Goal: Task Accomplishment & Management: Manage account settings

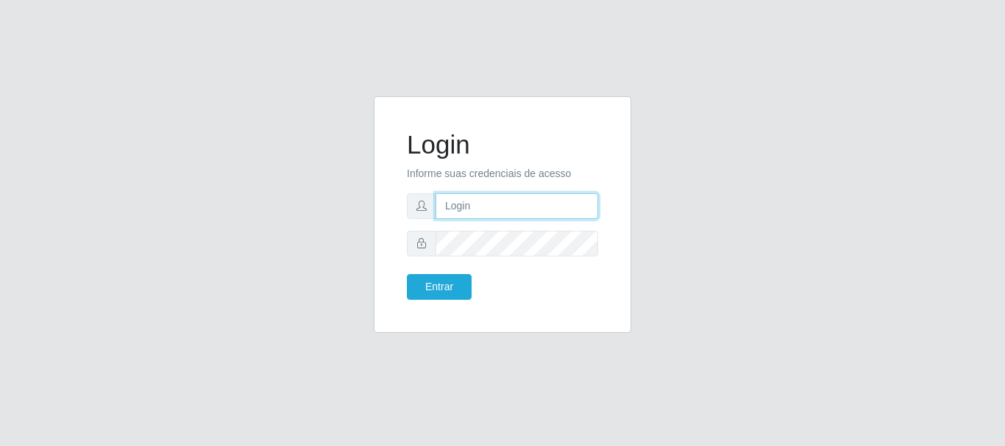
click at [510, 202] on input "text" at bounding box center [516, 206] width 163 height 26
type input "biatriz@comprebem"
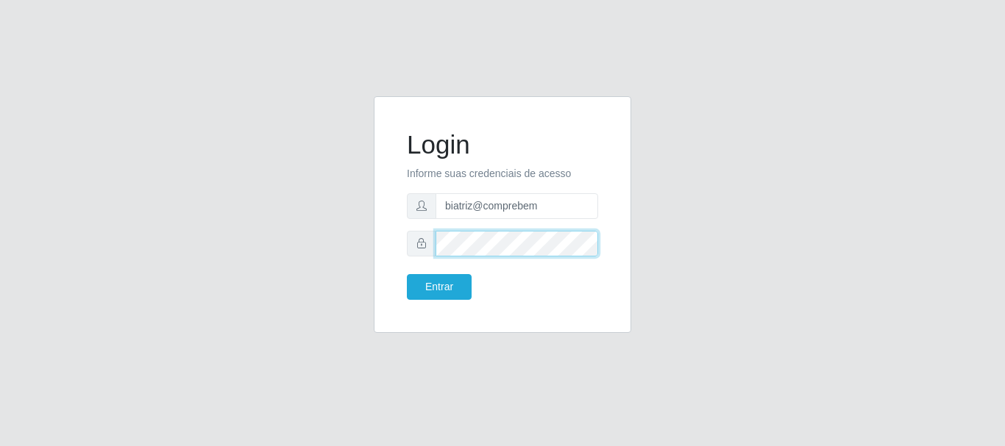
click at [407, 274] on button "Entrar" at bounding box center [439, 287] width 65 height 26
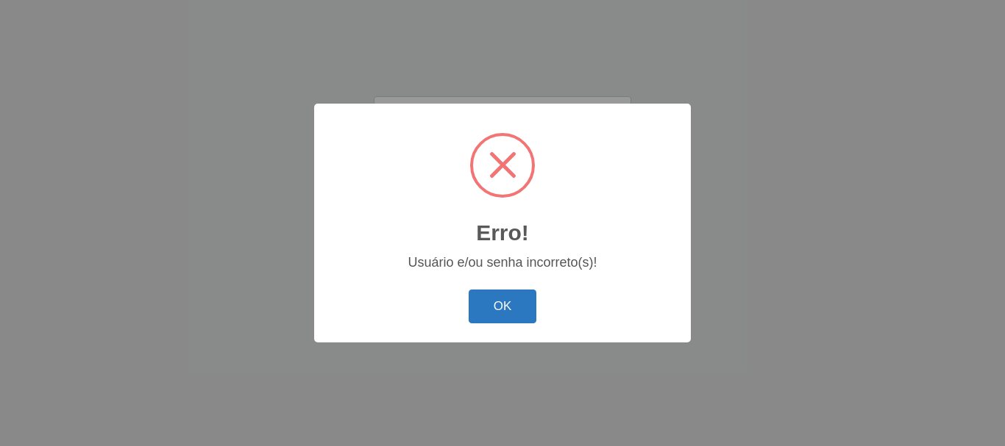
click at [505, 307] on button "OK" at bounding box center [503, 307] width 68 height 35
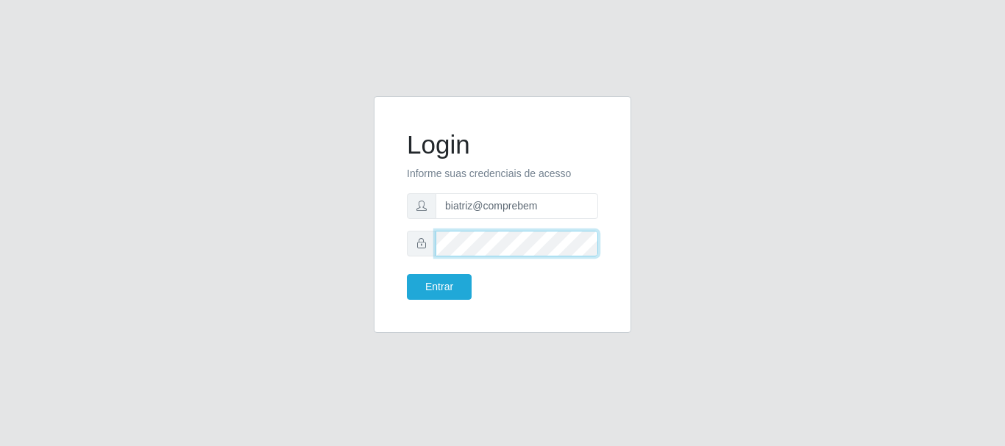
click at [416, 231] on div at bounding box center [502, 244] width 191 height 26
click at [407, 274] on button "Entrar" at bounding box center [439, 287] width 65 height 26
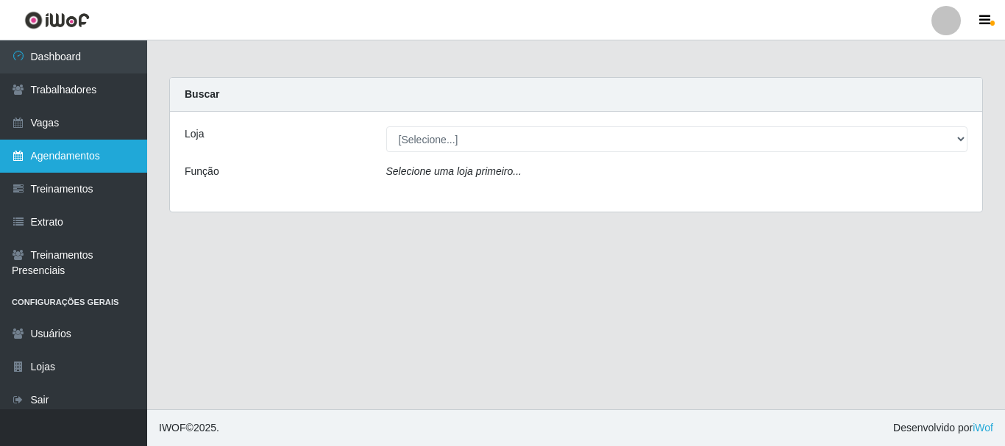
click at [113, 152] on link "Agendamentos" at bounding box center [73, 156] width 147 height 33
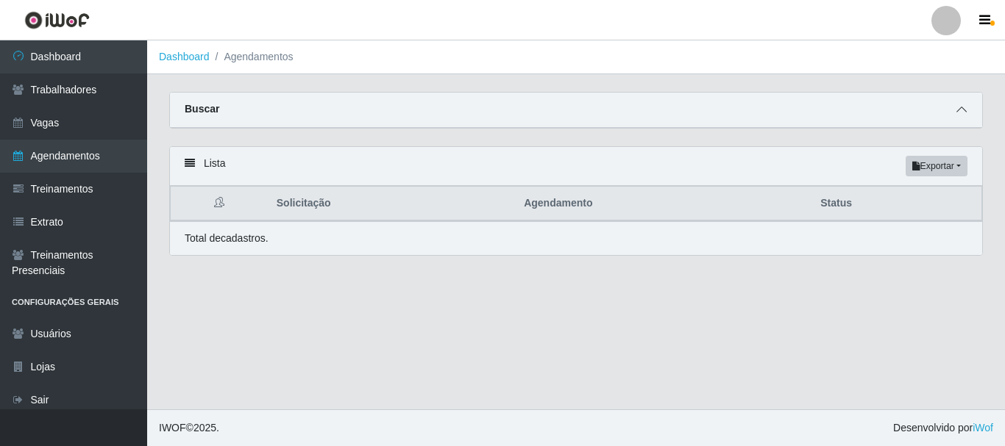
click at [961, 112] on icon at bounding box center [961, 109] width 10 height 10
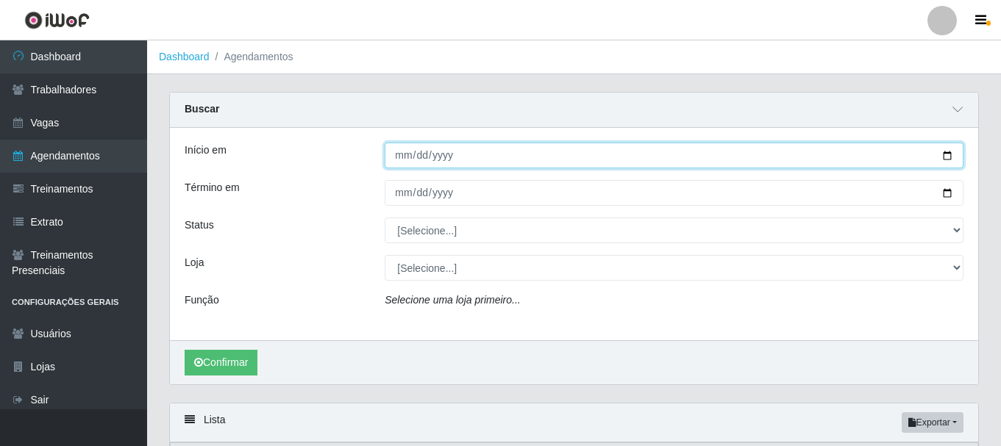
click at [949, 160] on input "Início em" at bounding box center [674, 156] width 579 height 26
type input "[DATE]"
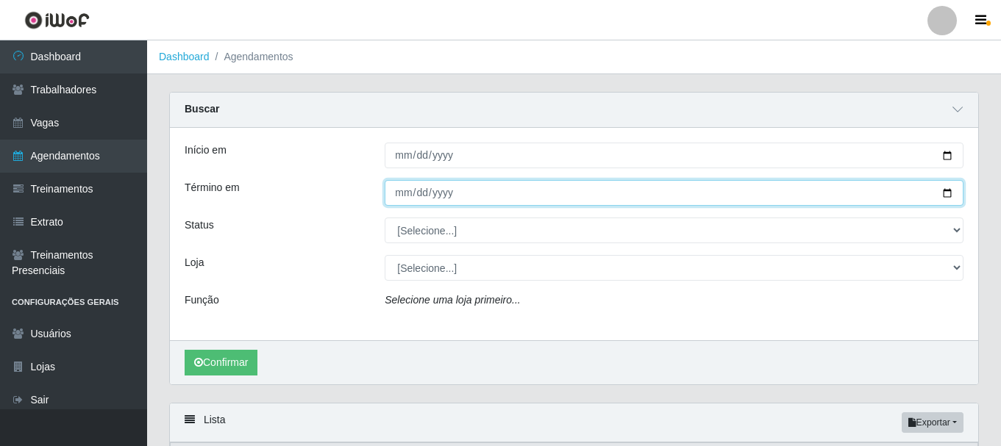
click at [947, 191] on input "Término em" at bounding box center [674, 193] width 579 height 26
type input "[DATE]"
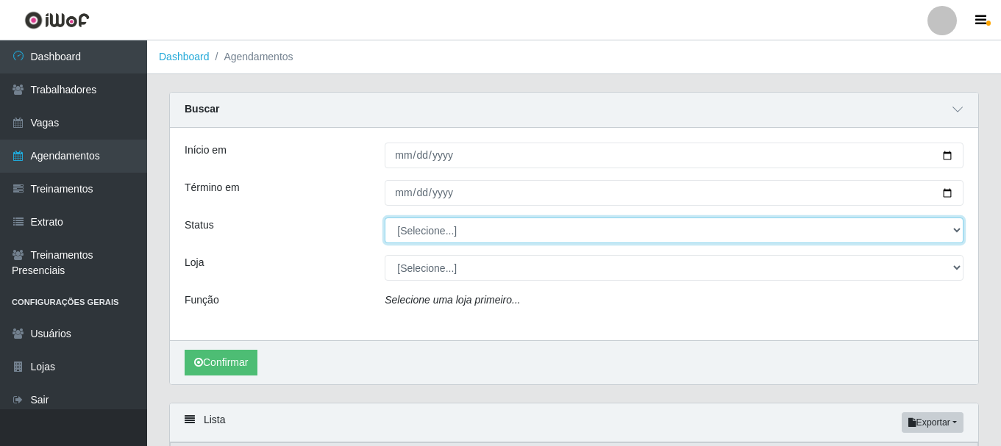
click at [469, 218] on select "[Selecione...] AGENDADO AGUARDANDO LIBERAR EM ANDAMENTO EM REVISÃO FINALIZADO C…" at bounding box center [674, 231] width 579 height 26
select select "AGENDADO"
click at [385, 218] on select "[Selecione...] AGENDADO AGUARDANDO LIBERAR EM ANDAMENTO EM REVISÃO FINALIZADO C…" at bounding box center [674, 231] width 579 height 26
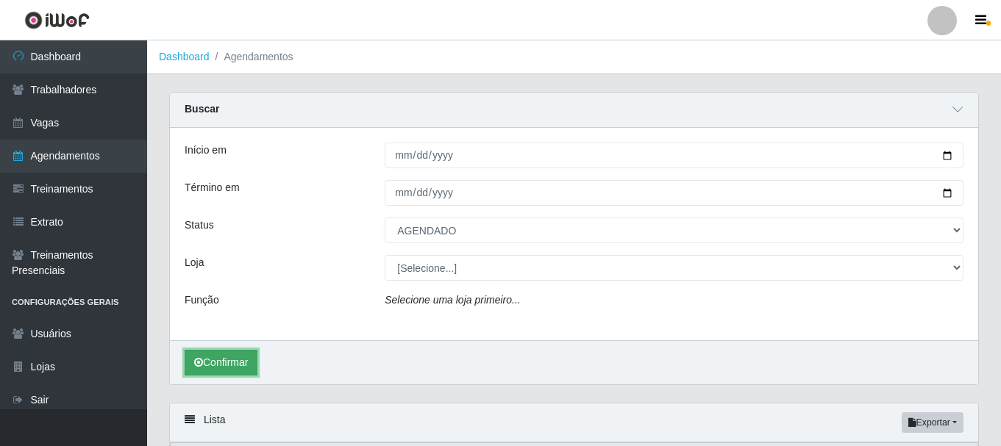
click at [213, 367] on button "Confirmar" at bounding box center [221, 363] width 73 height 26
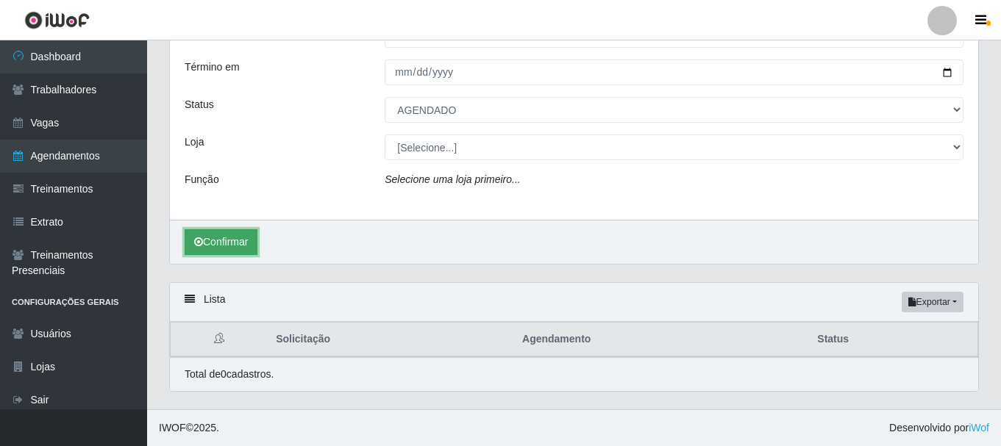
click at [221, 243] on button "Confirmar" at bounding box center [221, 242] width 73 height 26
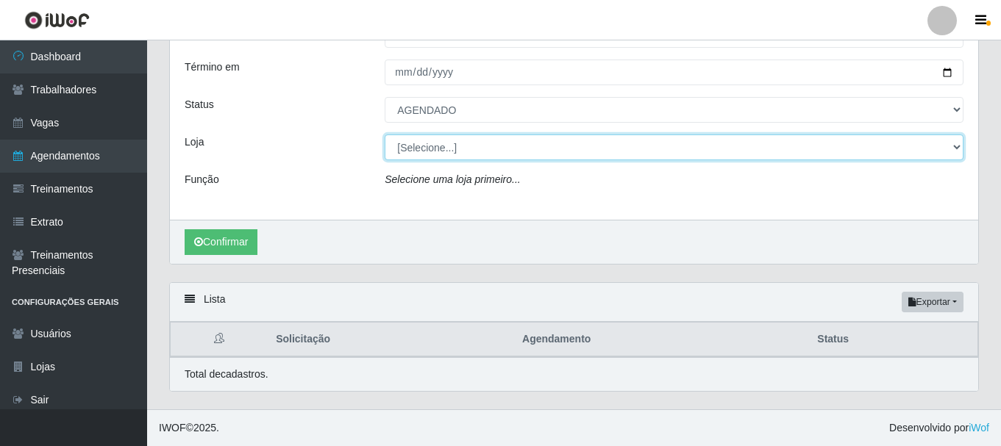
click at [488, 155] on select "[Selecione...] Supermercado Compre Bem - Itabaiana" at bounding box center [674, 148] width 579 height 26
click at [385, 135] on select "[Selecione...] Supermercado Compre Bem - Itabaiana" at bounding box center [674, 148] width 579 height 26
click at [487, 155] on select "[Selecione...] Supermercado Compre Bem - Itabaiana" at bounding box center [674, 148] width 579 height 26
select select "264"
click at [385, 135] on select "[Selecione...] Supermercado Compre Bem - Itabaiana" at bounding box center [674, 148] width 579 height 26
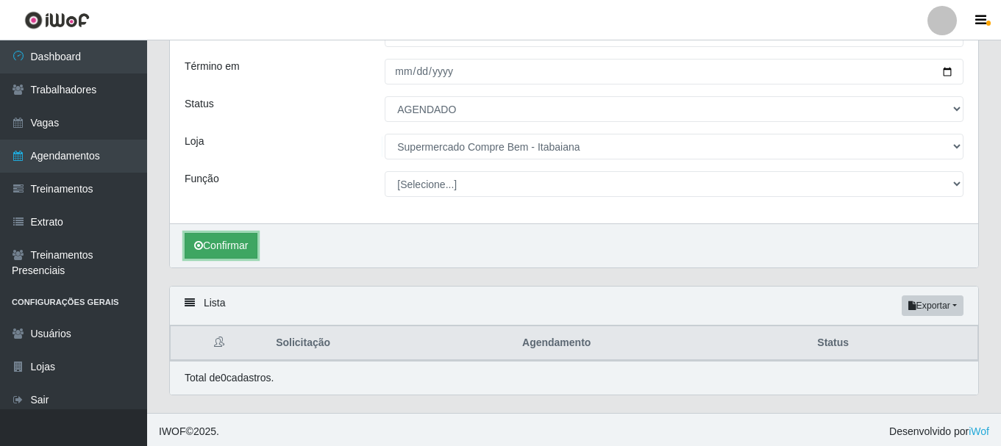
click at [241, 252] on button "Confirmar" at bounding box center [221, 246] width 73 height 26
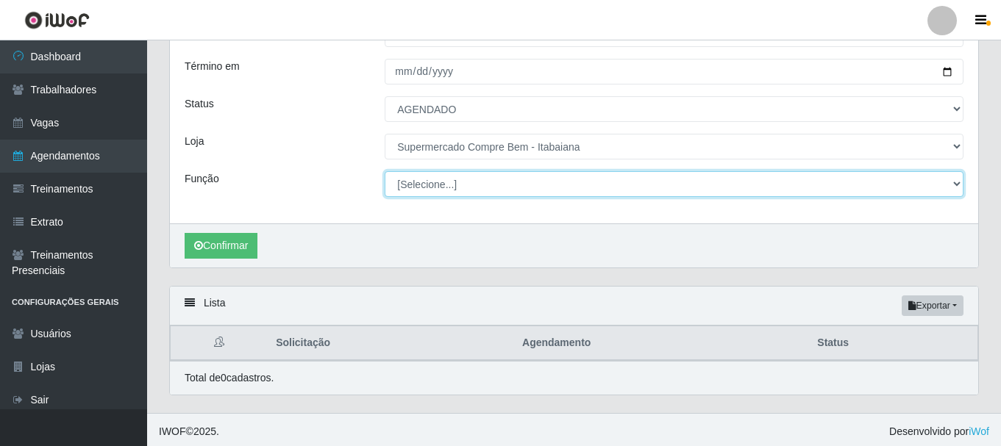
click at [525, 196] on select "[Selecione...] ASG ASG + ASG ++ Auxiliar de Estacionamento Auxiliar de Estacion…" at bounding box center [674, 184] width 579 height 26
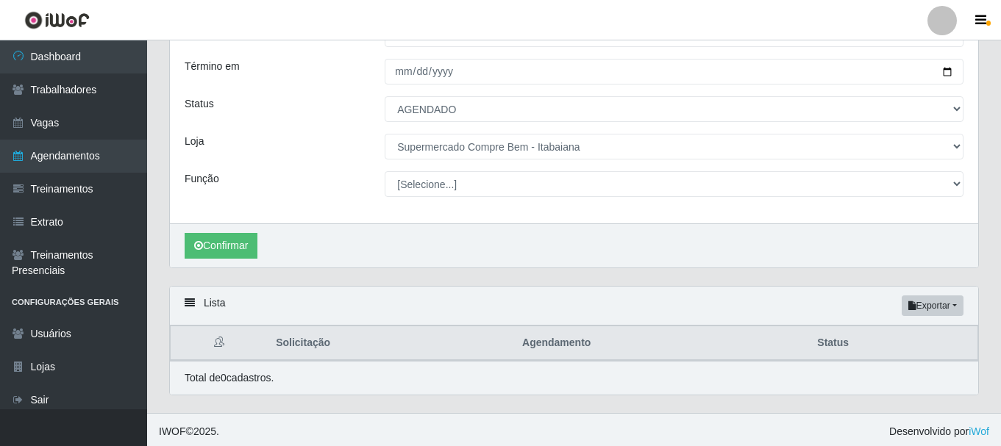
click at [239, 216] on div "Início em 2025-08-02 Término em 2025-08-10 Status [Selecione...] AGENDADO AGUAR…" at bounding box center [574, 115] width 808 height 217
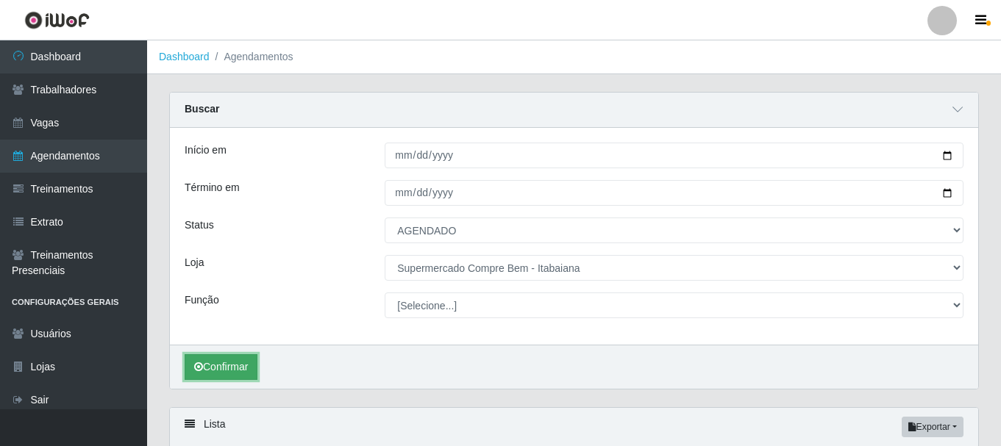
click at [240, 360] on button "Confirmar" at bounding box center [221, 368] width 73 height 26
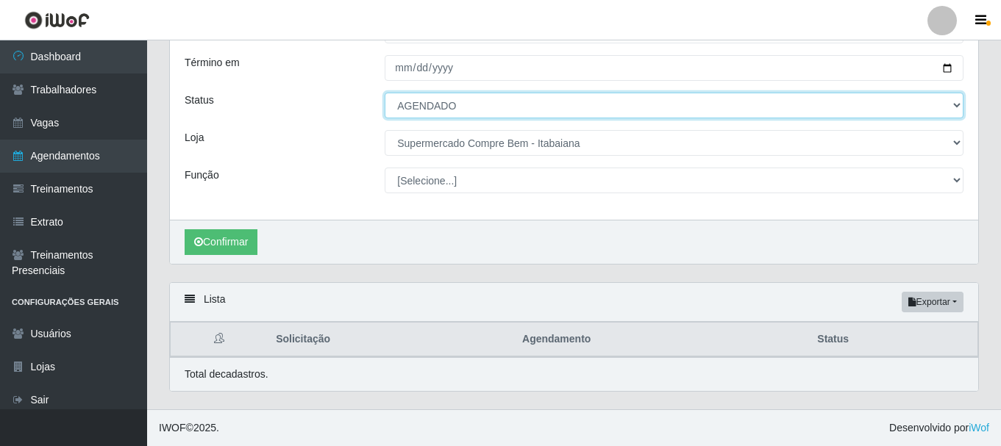
click at [513, 114] on select "[Selecione...] AGENDADO AGUARDANDO LIBERAR EM ANDAMENTO EM REVISÃO FINALIZADO C…" at bounding box center [674, 106] width 579 height 26
select select "FINALIZADO"
click at [385, 93] on select "[Selecione...] AGENDADO AGUARDANDO LIBERAR EM ANDAMENTO EM REVISÃO FINALIZADO C…" at bounding box center [674, 106] width 579 height 26
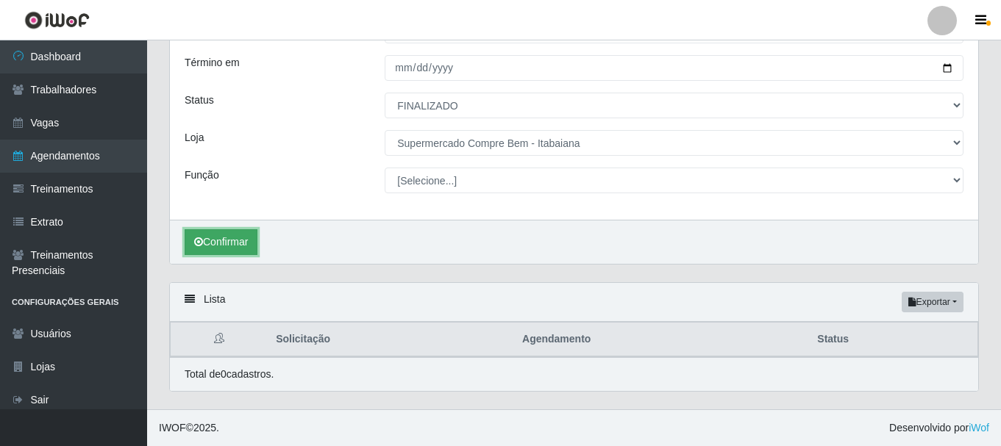
click at [223, 239] on button "Confirmar" at bounding box center [221, 242] width 73 height 26
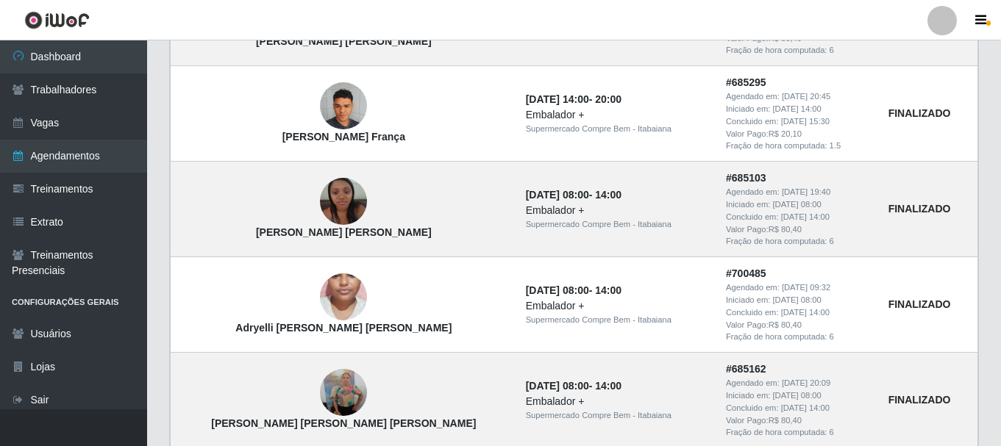
scroll to position [1571, 0]
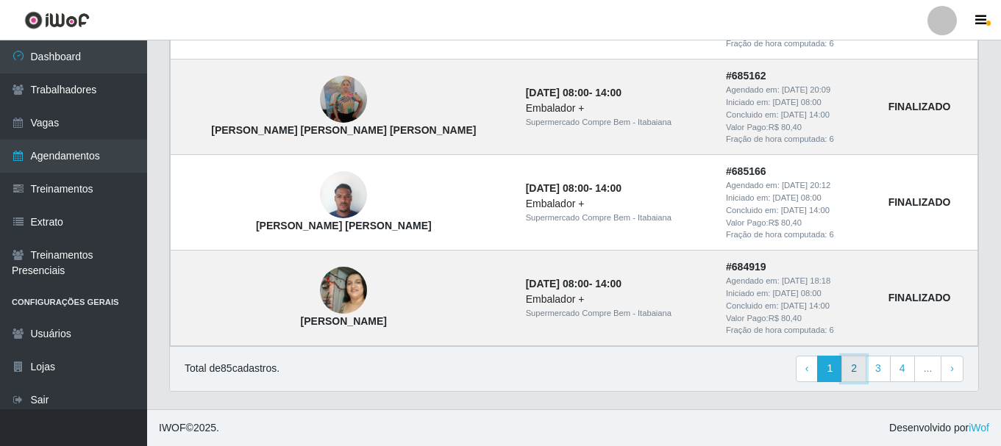
click at [853, 373] on link "2" at bounding box center [853, 369] width 25 height 26
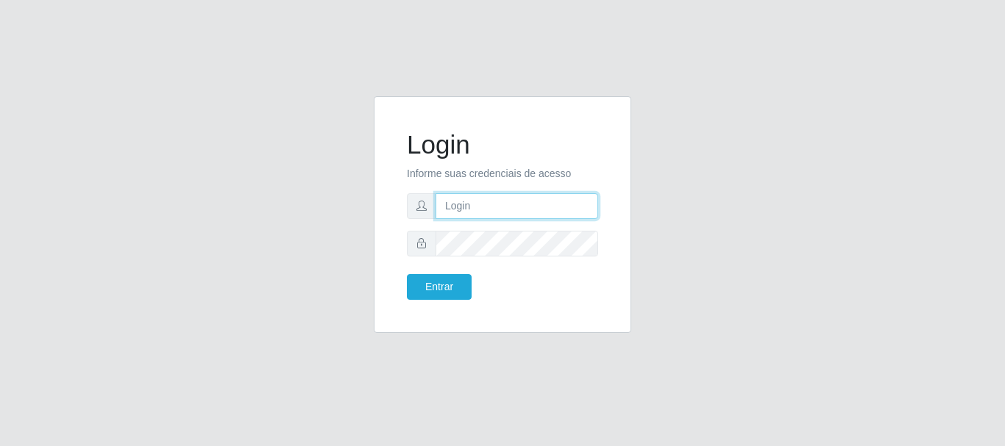
click at [541, 212] on input "text" at bounding box center [516, 206] width 163 height 26
type input "biatriz@comprebem"
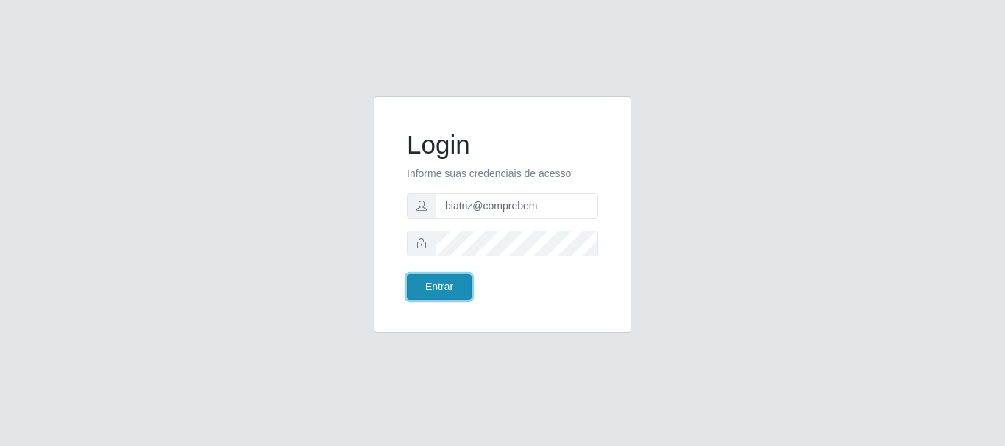
click at [452, 284] on button "Entrar" at bounding box center [439, 287] width 65 height 26
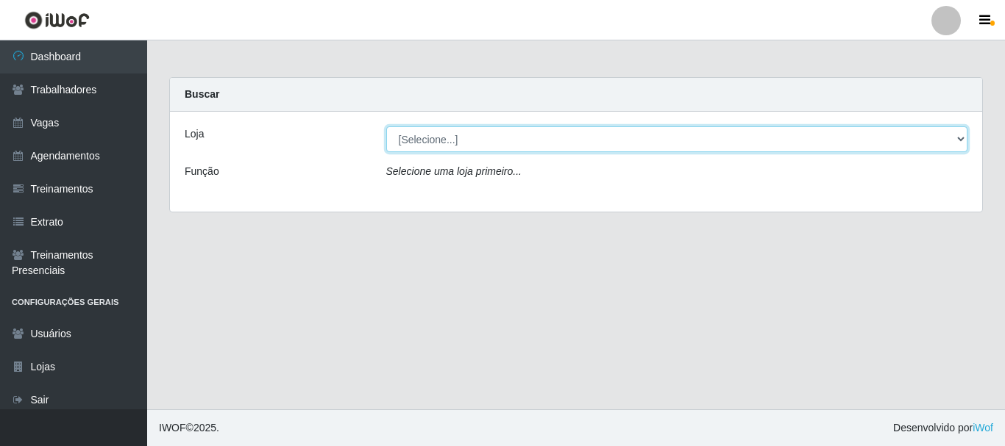
click at [473, 151] on select "[Selecione...] Supermercado Compre Bem - Itabaiana" at bounding box center [677, 140] width 582 height 26
select select "264"
click at [386, 127] on select "[Selecione...] Supermercado Compre Bem - Itabaiana" at bounding box center [677, 140] width 582 height 26
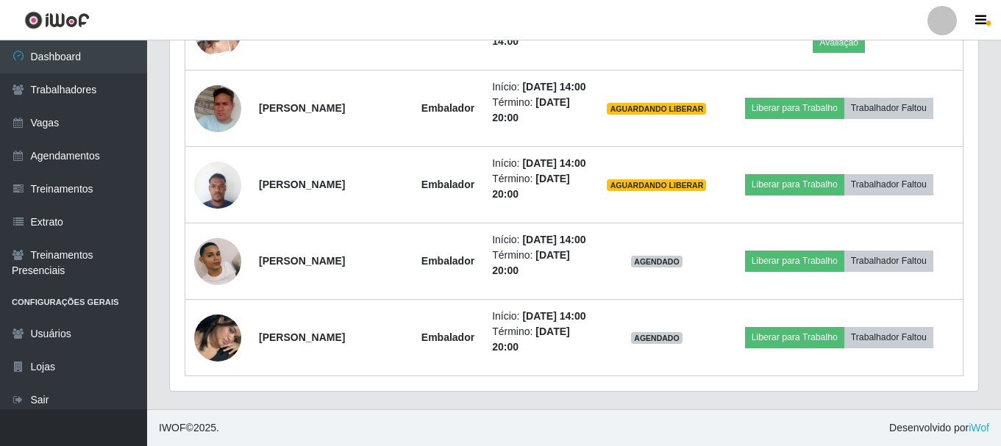
scroll to position [1004, 0]
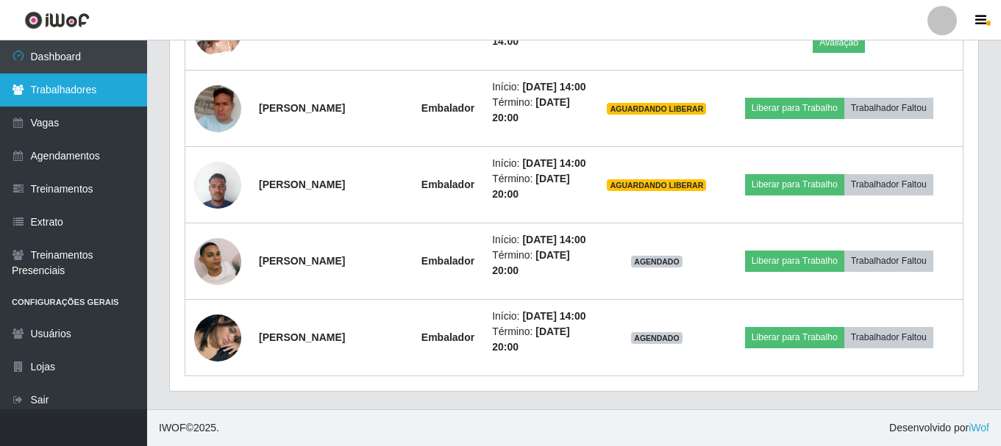
click at [93, 81] on link "Trabalhadores" at bounding box center [73, 90] width 147 height 33
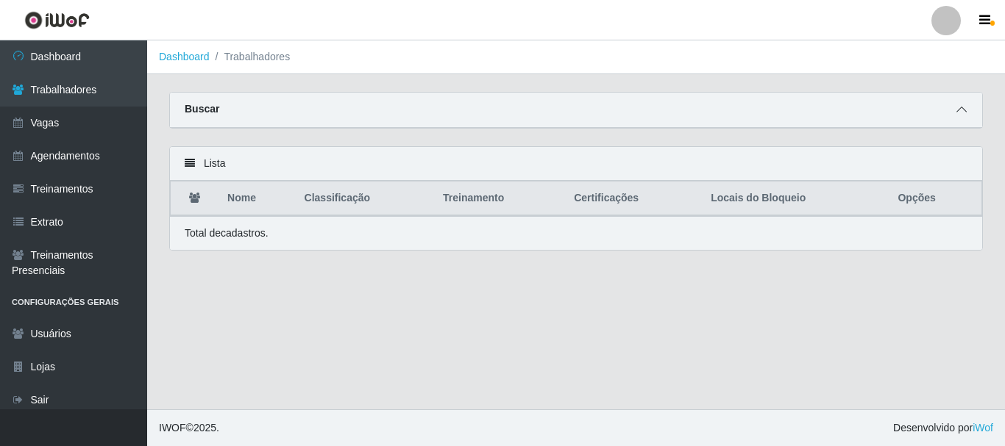
click at [957, 118] on span at bounding box center [961, 110] width 18 height 17
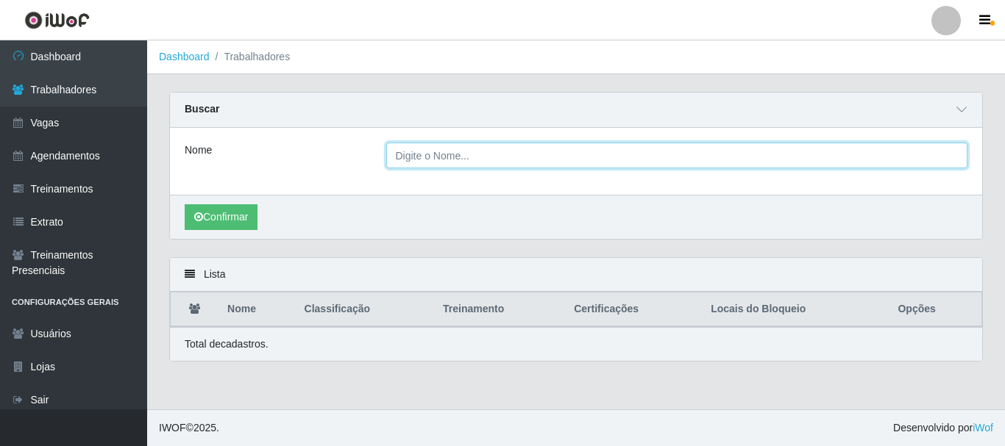
click at [532, 162] on input "Nome" at bounding box center [677, 156] width 582 height 26
type input "vitoria"
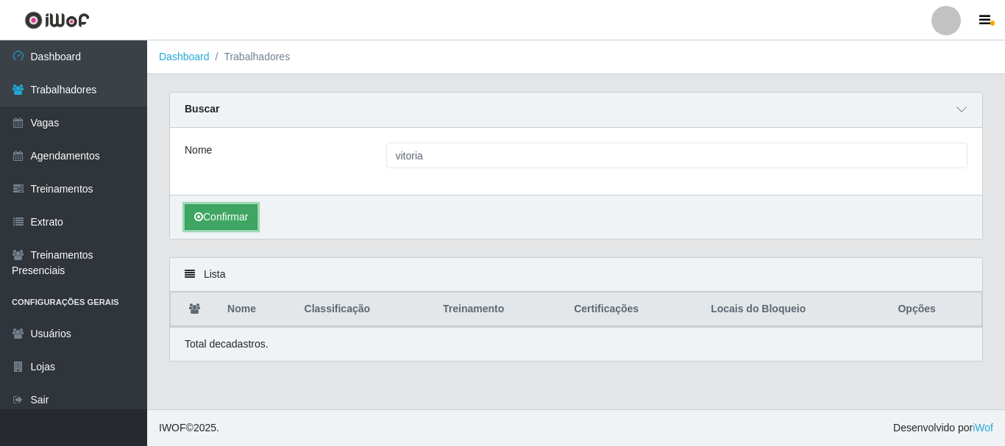
click at [207, 229] on button "Confirmar" at bounding box center [221, 217] width 73 height 26
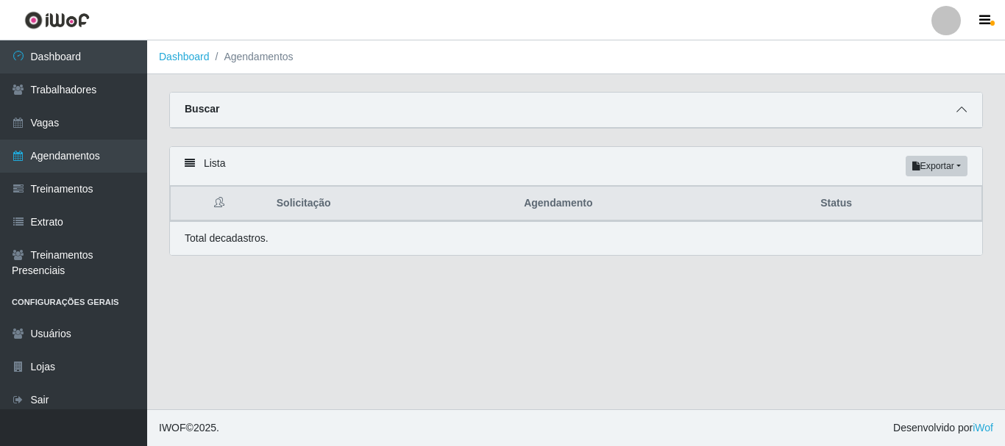
click at [964, 113] on icon at bounding box center [961, 109] width 10 height 10
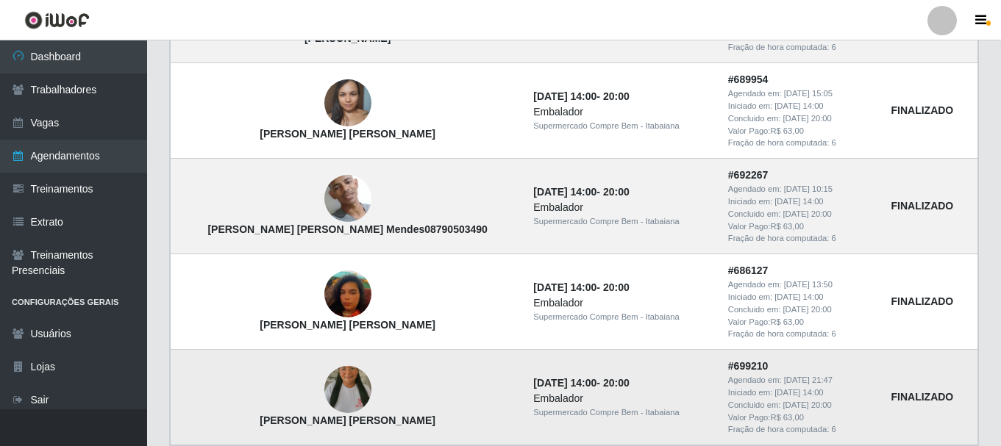
scroll to position [1571, 0]
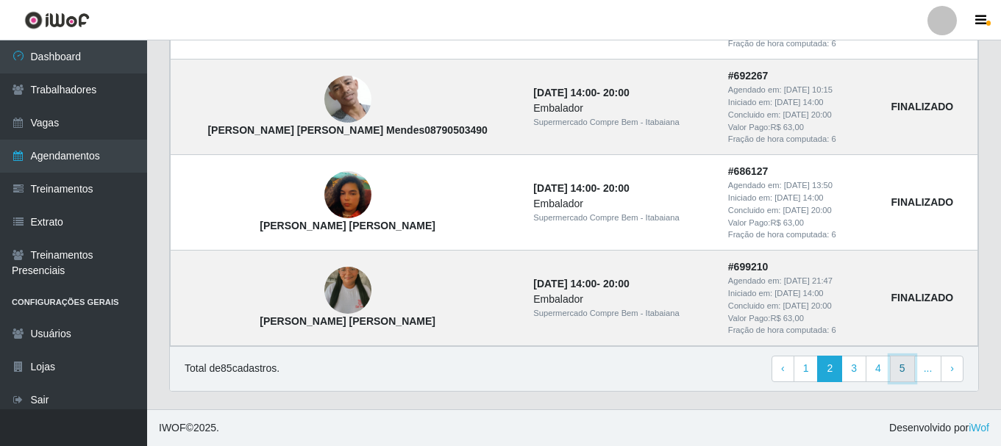
click at [904, 375] on link "5" at bounding box center [902, 369] width 25 height 26
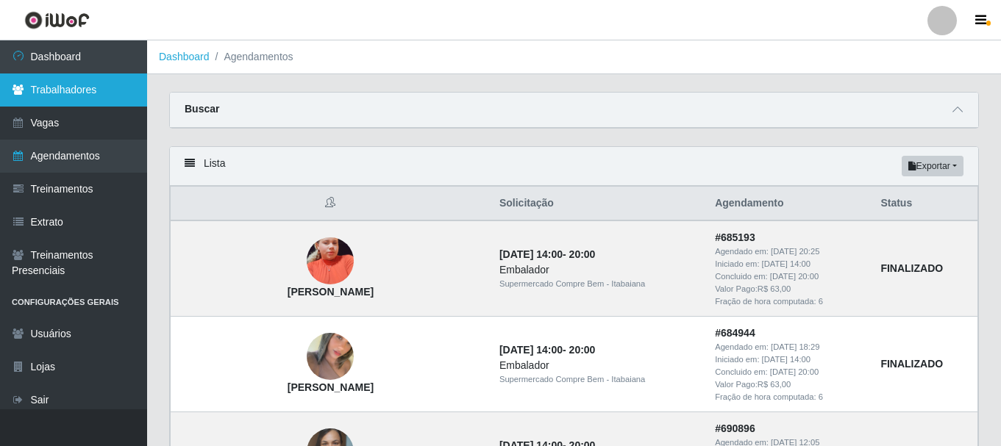
click at [70, 93] on link "Trabalhadores" at bounding box center [73, 90] width 147 height 33
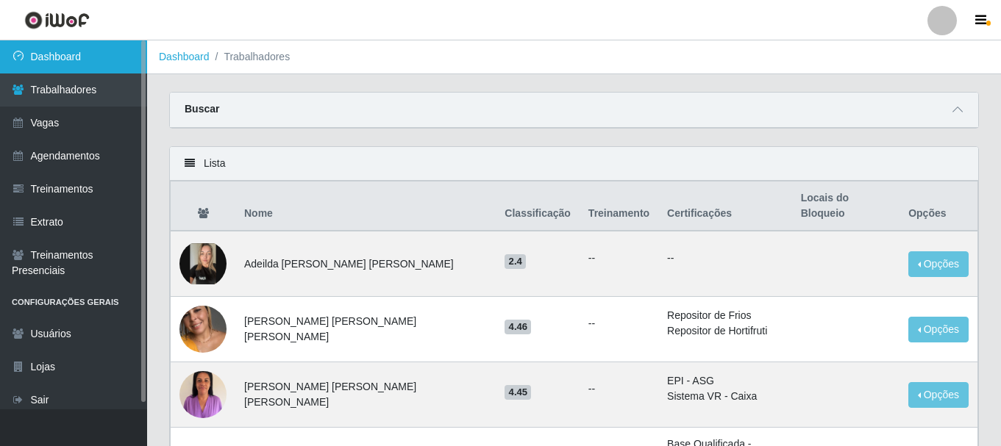
click at [76, 57] on link "Dashboard" at bounding box center [73, 56] width 147 height 33
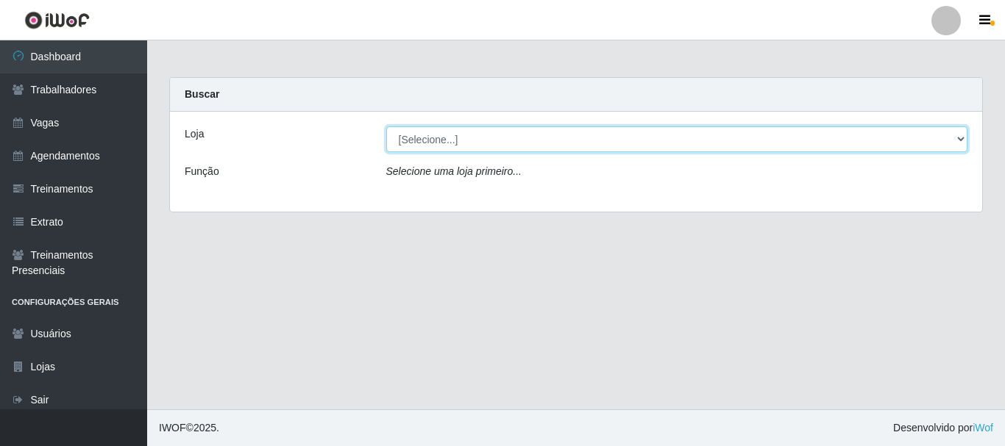
click at [538, 140] on select "[Selecione...] Supermercado Compre Bem - Itabaiana" at bounding box center [677, 140] width 582 height 26
select select "264"
click at [386, 127] on select "[Selecione...] Supermercado Compre Bem - Itabaiana" at bounding box center [677, 140] width 582 height 26
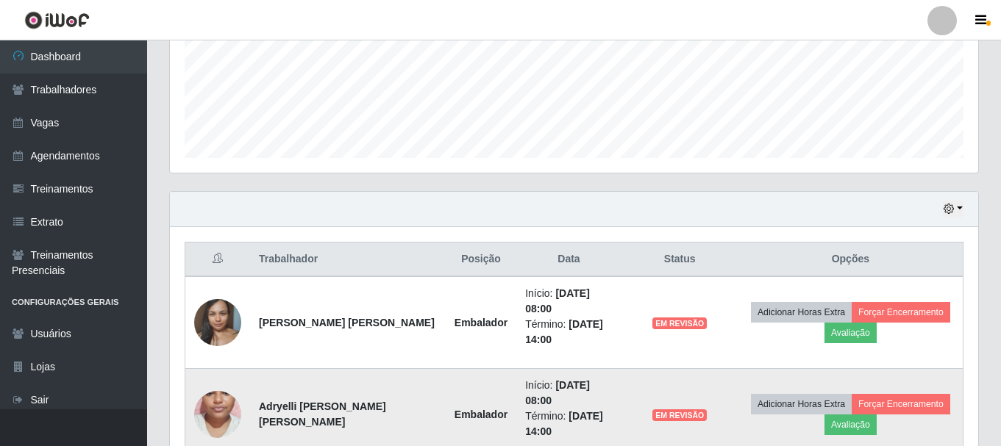
scroll to position [515, 0]
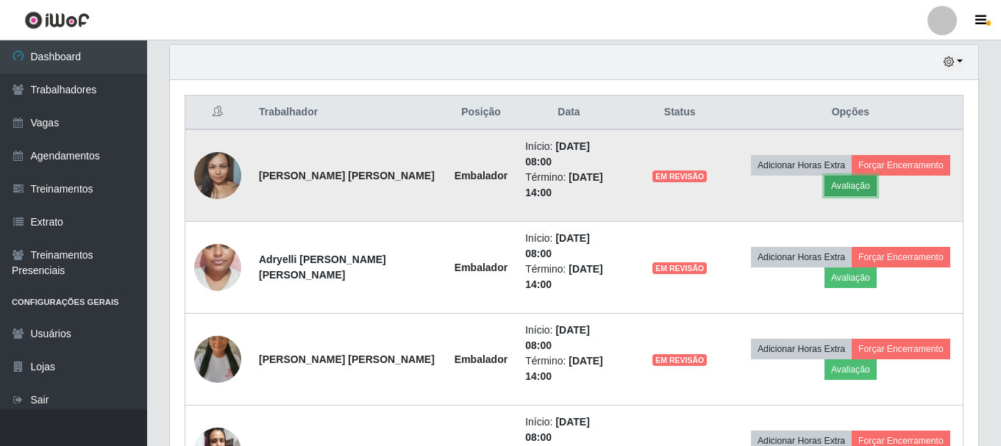
click at [858, 186] on button "Avaliação" at bounding box center [851, 186] width 52 height 21
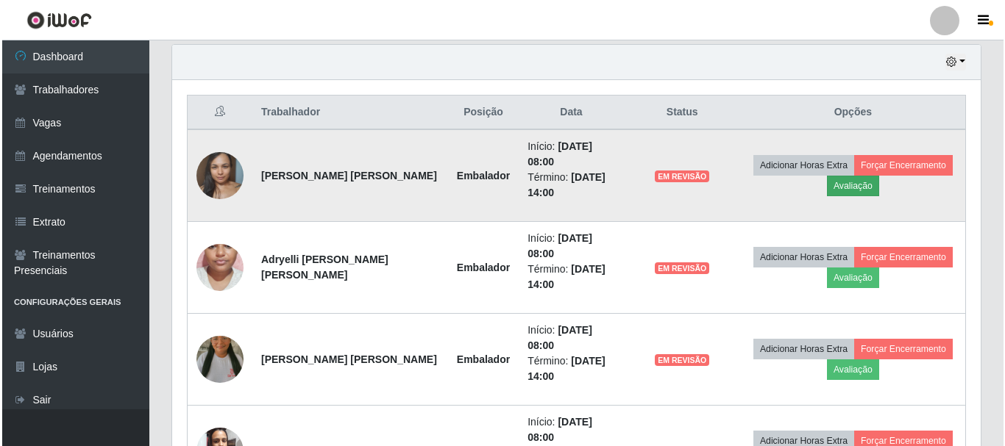
scroll to position [305, 801]
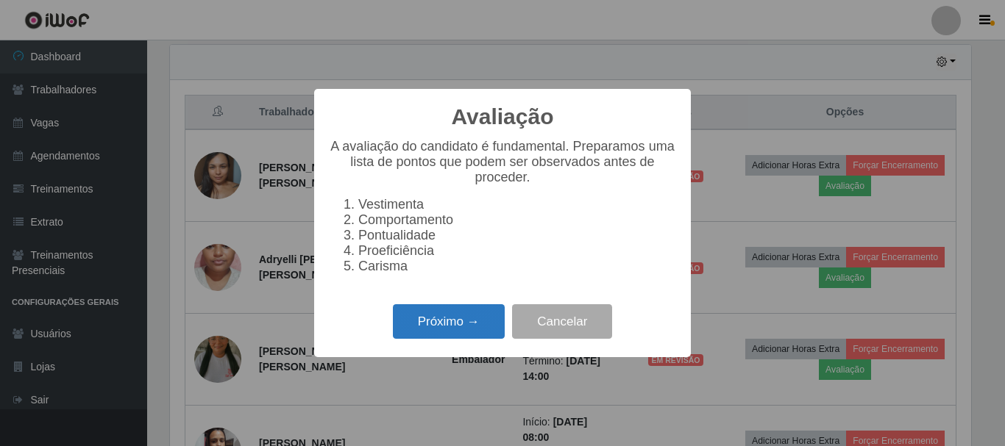
click at [460, 325] on button "Próximo →" at bounding box center [449, 322] width 112 height 35
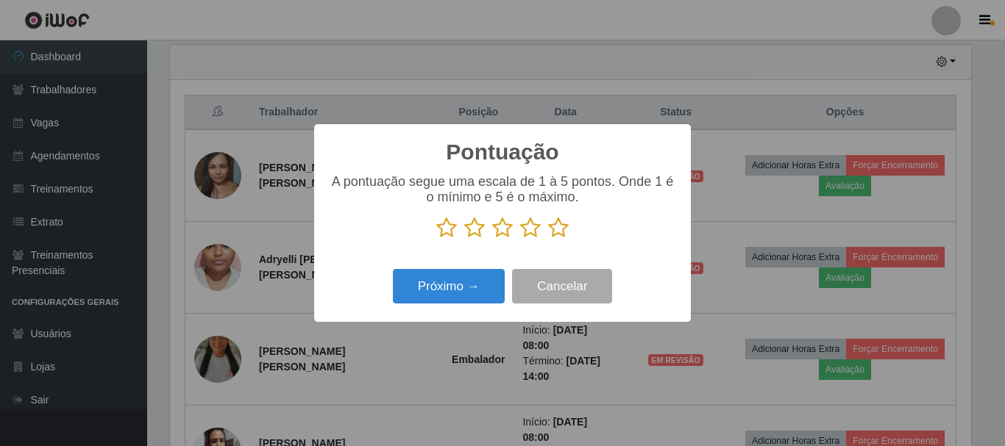
scroll to position [735212, 734716]
click at [536, 233] on icon at bounding box center [530, 228] width 21 height 22
click at [520, 239] on input "radio" at bounding box center [520, 239] width 0 height 0
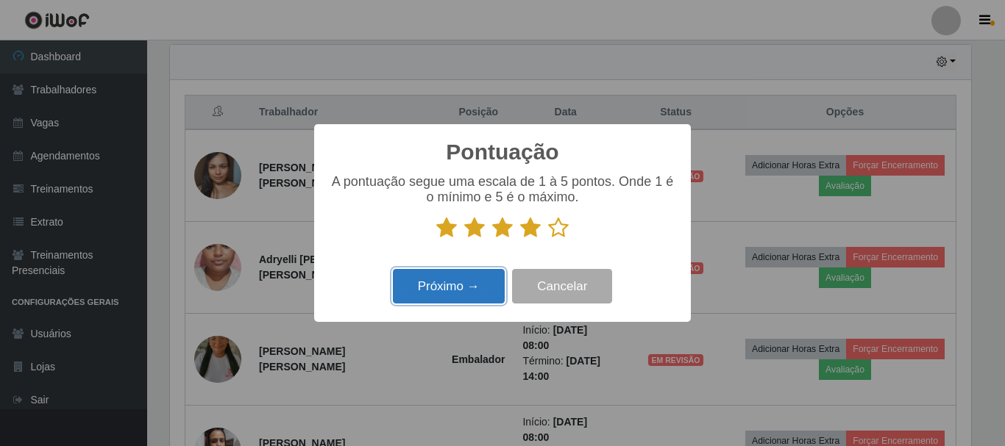
click at [475, 277] on button "Próximo →" at bounding box center [449, 286] width 112 height 35
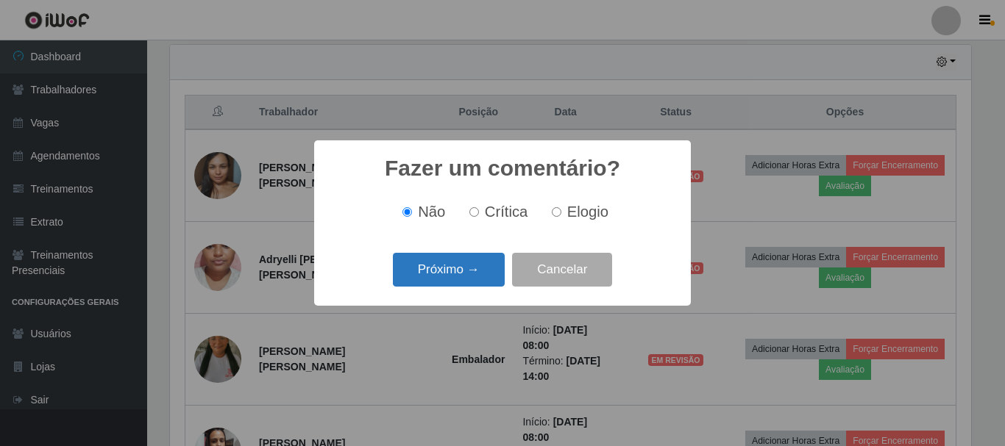
click at [474, 277] on button "Próximo →" at bounding box center [449, 270] width 112 height 35
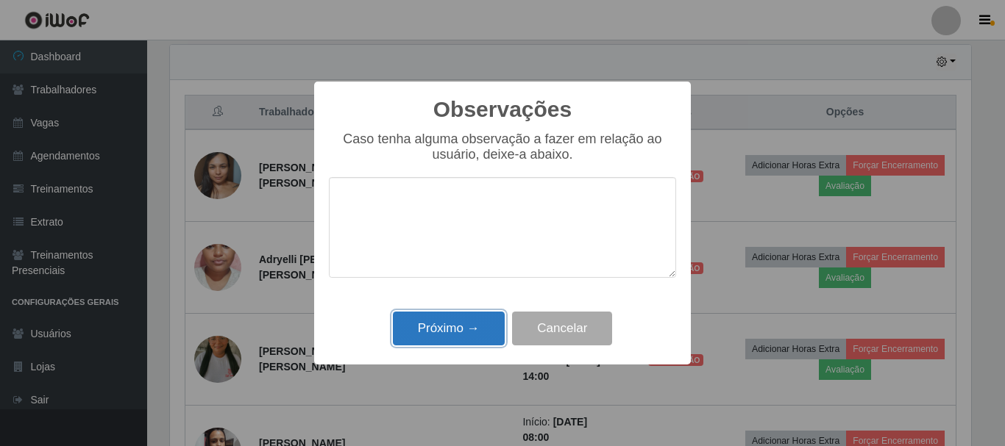
click at [473, 343] on button "Próximo →" at bounding box center [449, 329] width 112 height 35
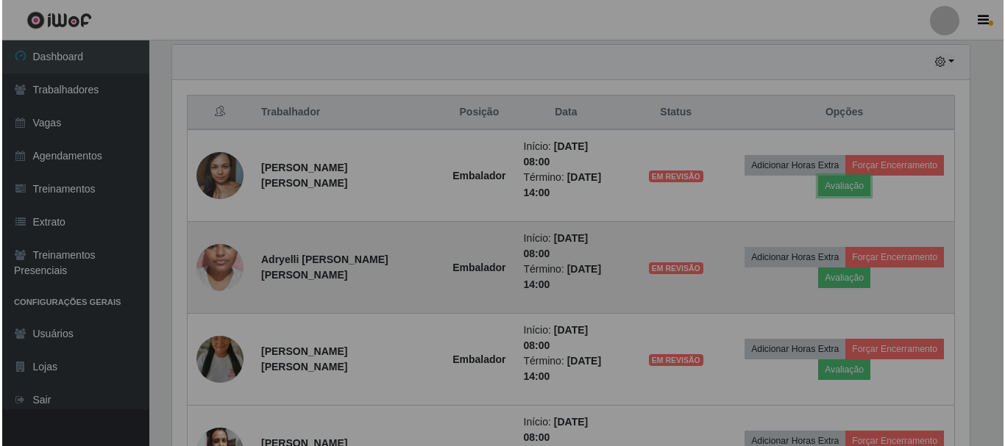
scroll to position [305, 808]
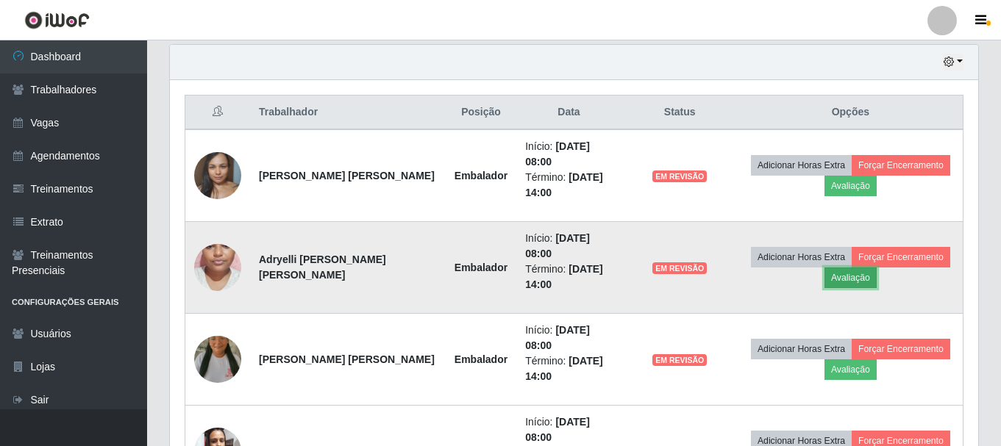
click at [838, 274] on button "Avaliação" at bounding box center [851, 278] width 52 height 21
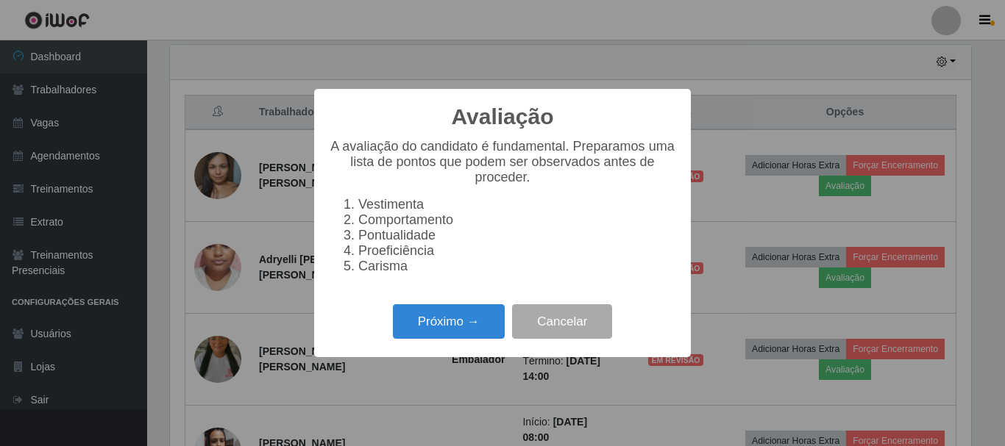
scroll to position [305, 801]
click at [455, 334] on button "Próximo →" at bounding box center [449, 322] width 112 height 35
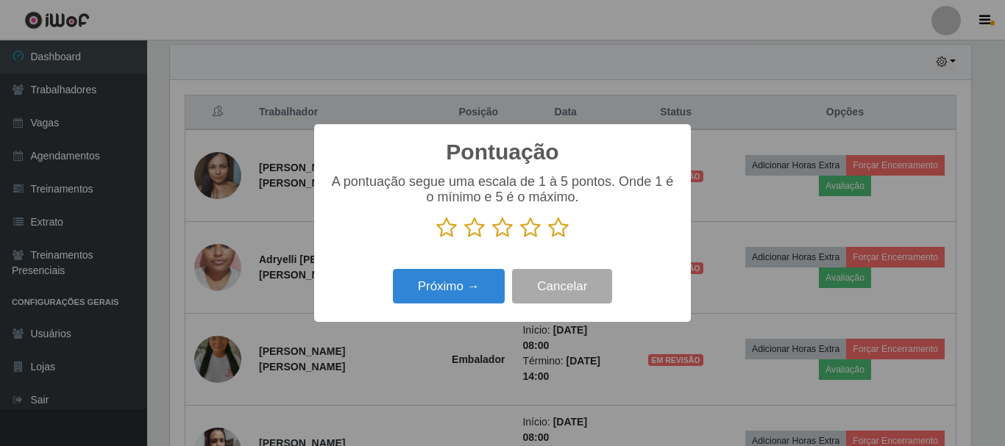
click at [536, 228] on icon at bounding box center [530, 228] width 21 height 22
click at [520, 239] on input "radio" at bounding box center [520, 239] width 0 height 0
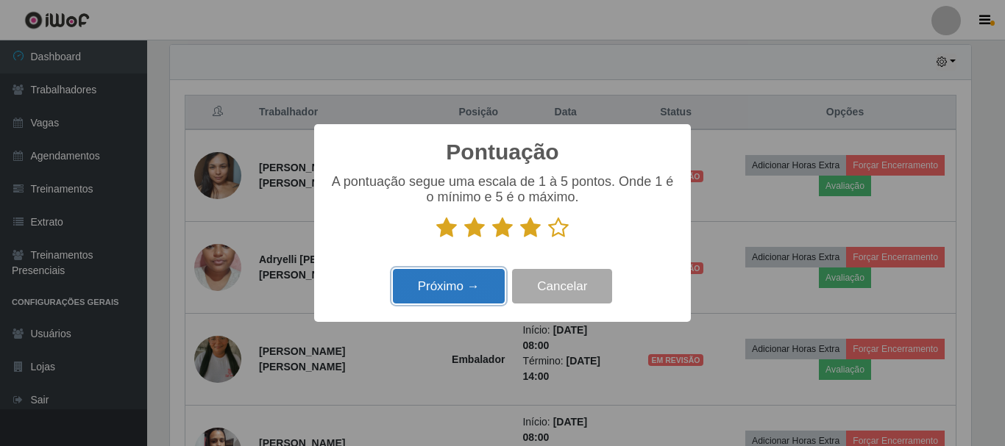
click at [475, 285] on button "Próximo →" at bounding box center [449, 286] width 112 height 35
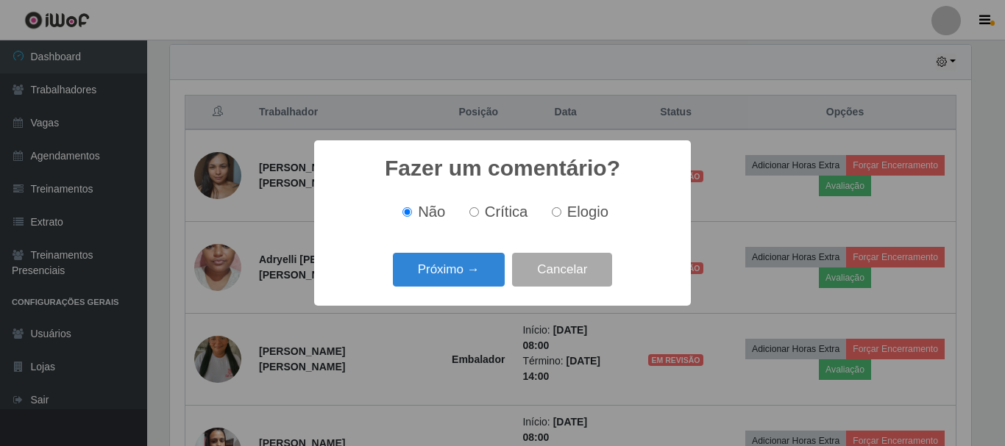
click at [475, 285] on button "Próximo →" at bounding box center [449, 270] width 112 height 35
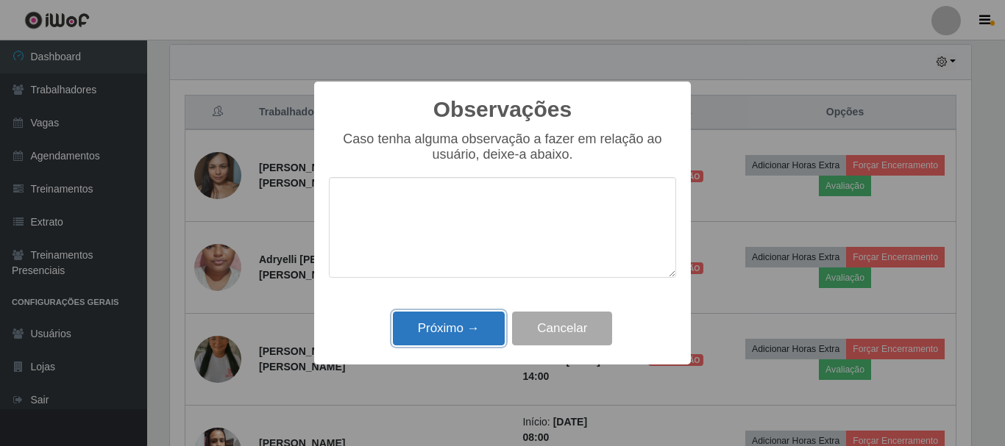
click at [462, 332] on button "Próximo →" at bounding box center [449, 329] width 112 height 35
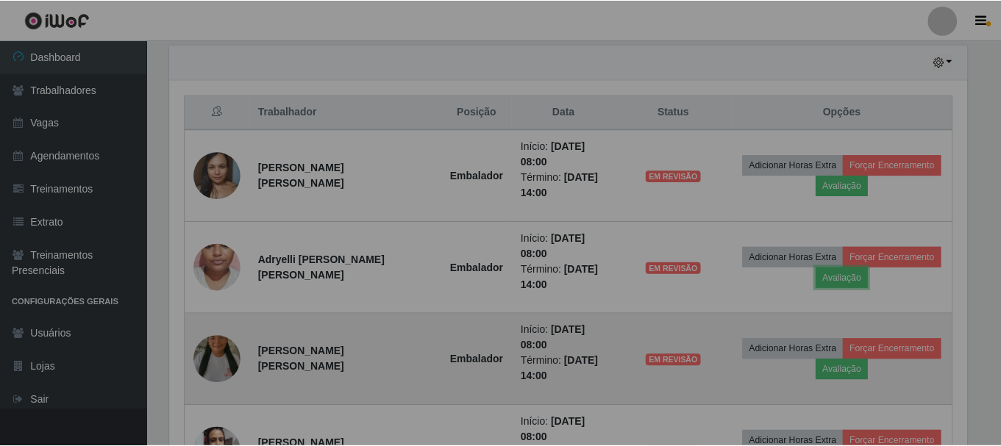
scroll to position [305, 808]
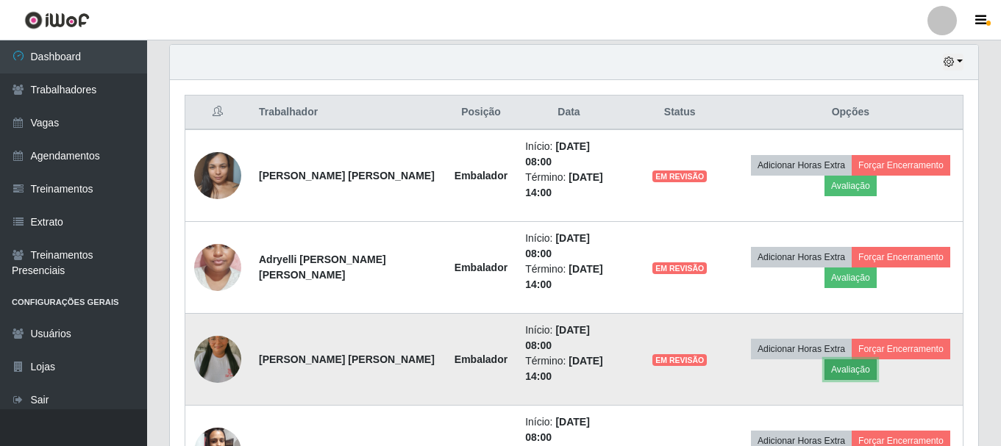
click at [856, 367] on button "Avaliação" at bounding box center [851, 370] width 52 height 21
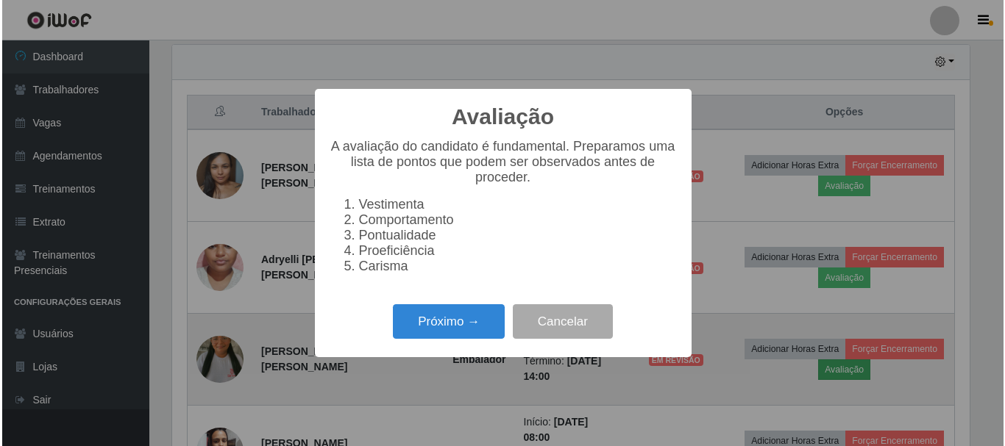
scroll to position [305, 801]
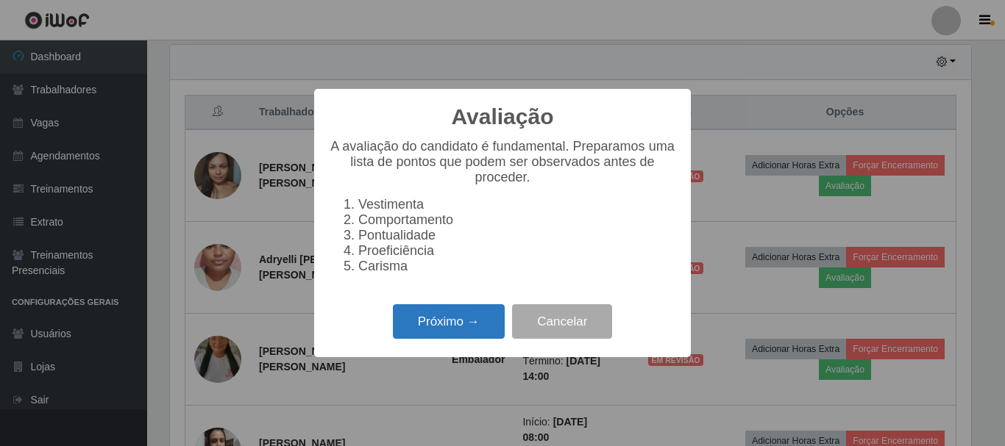
click at [436, 319] on button "Próximo →" at bounding box center [449, 322] width 112 height 35
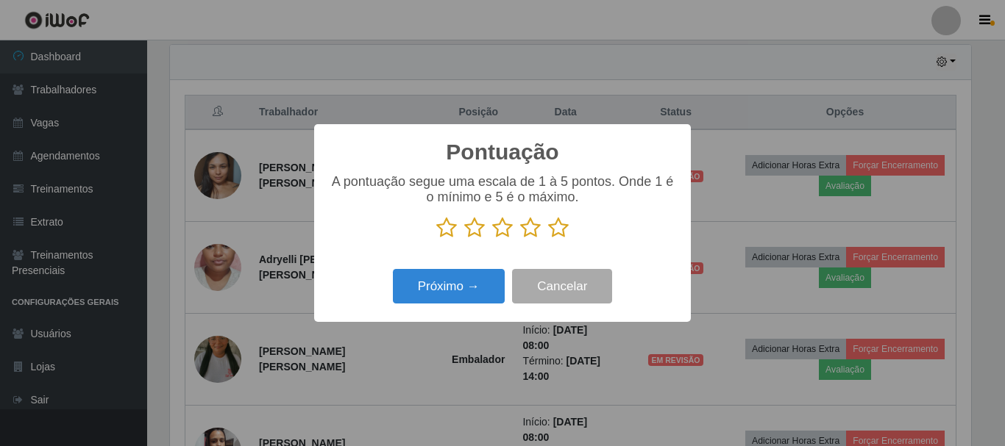
scroll to position [735212, 734716]
click at [530, 235] on icon at bounding box center [530, 228] width 21 height 22
click at [520, 239] on input "radio" at bounding box center [520, 239] width 0 height 0
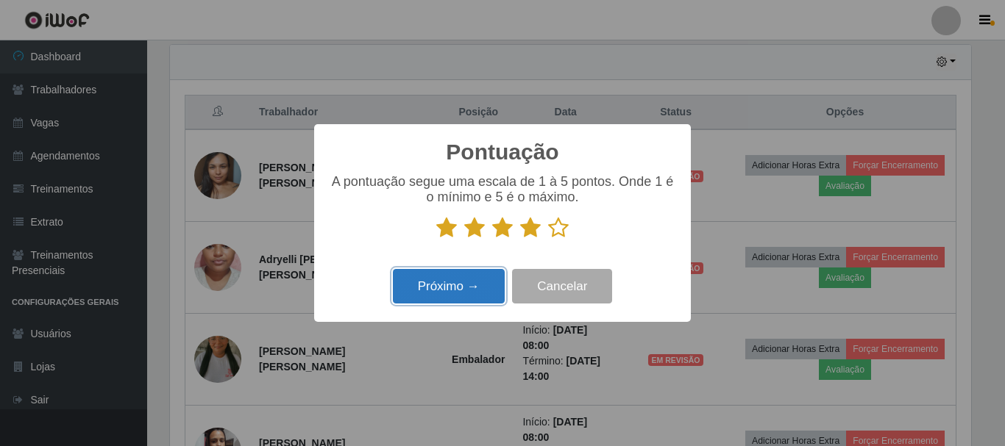
click at [481, 291] on button "Próximo →" at bounding box center [449, 286] width 112 height 35
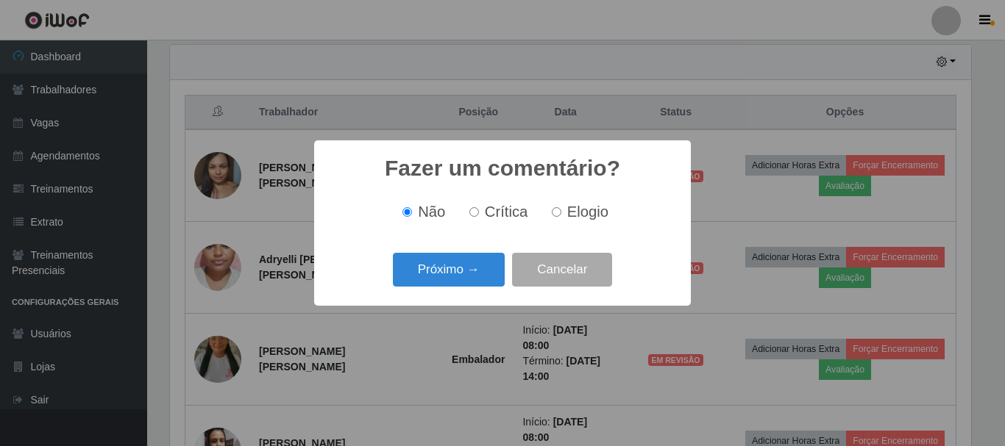
click at [481, 291] on div "Fazer um comentário? × Não Crítica Elogio Próximo → Cancelar" at bounding box center [502, 222] width 377 height 165
click at [477, 282] on button "Próximo →" at bounding box center [449, 270] width 112 height 35
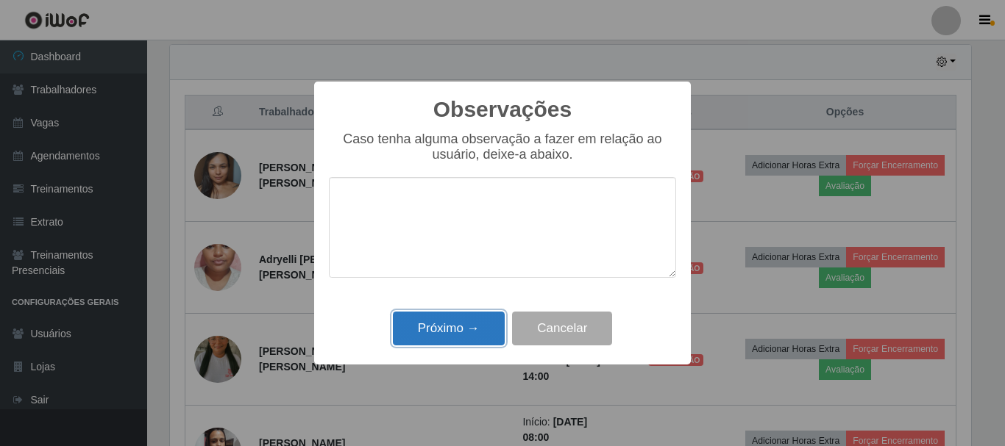
click at [476, 341] on button "Próximo →" at bounding box center [449, 329] width 112 height 35
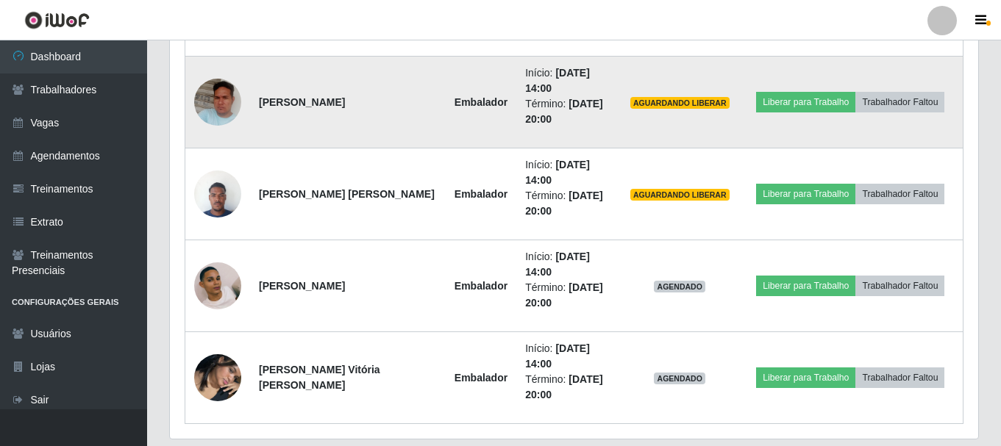
scroll to position [809, 0]
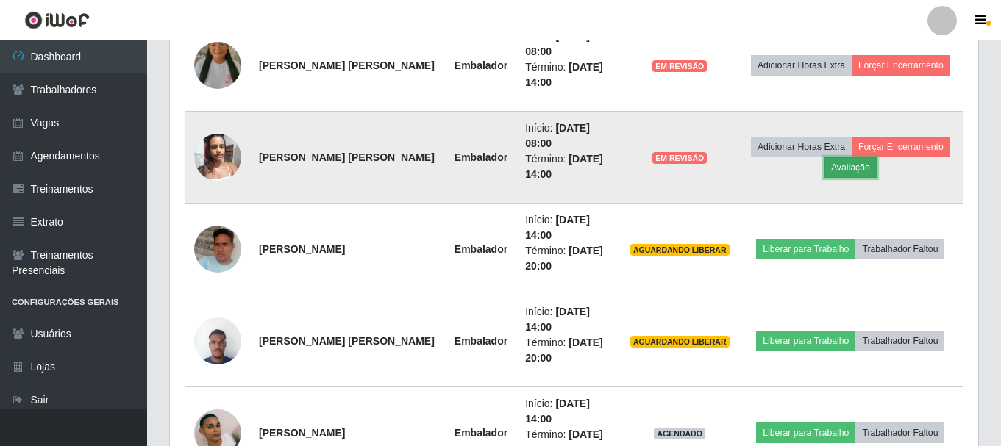
click at [852, 177] on button "Avaliação" at bounding box center [851, 167] width 52 height 21
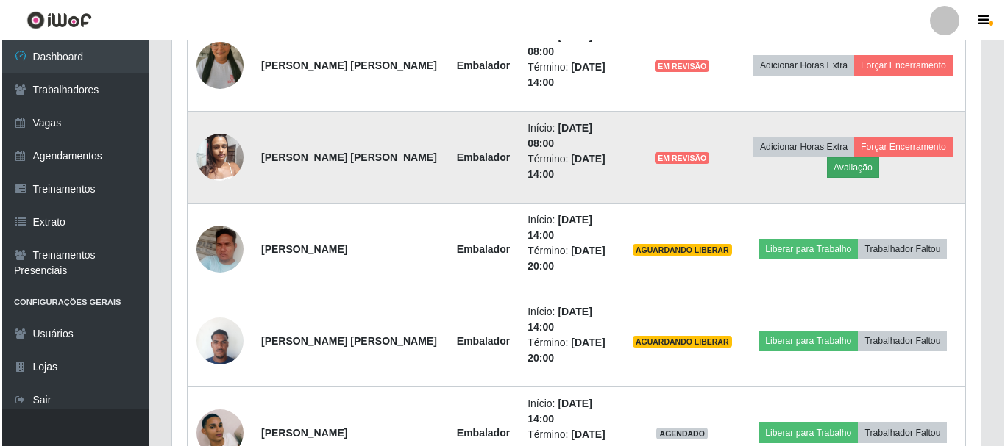
scroll to position [305, 801]
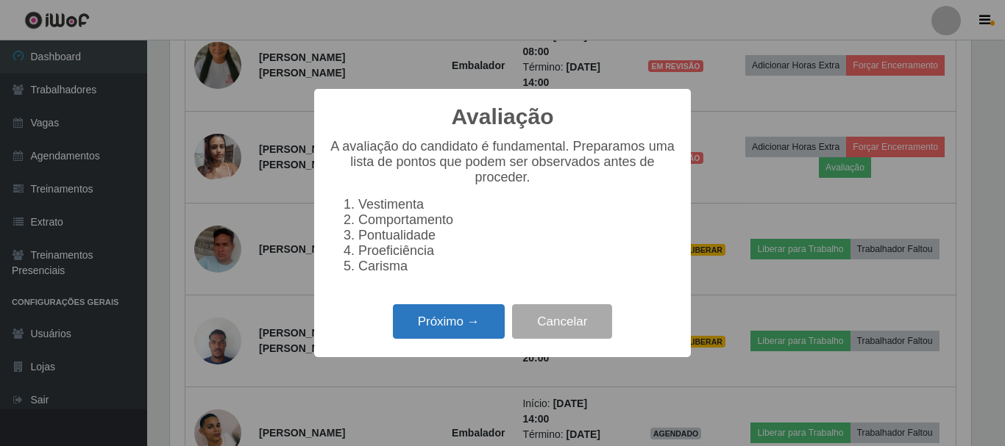
click at [455, 321] on button "Próximo →" at bounding box center [449, 322] width 112 height 35
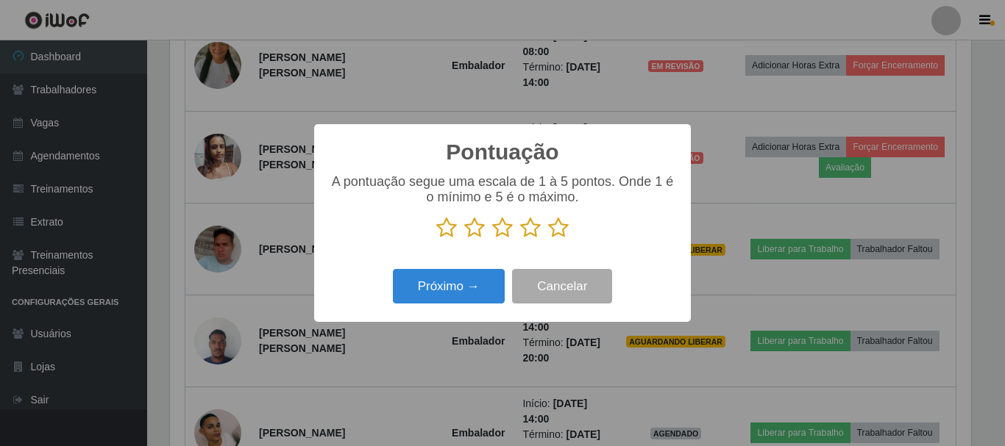
scroll to position [735212, 734716]
click at [524, 229] on icon at bounding box center [530, 228] width 21 height 22
click at [520, 239] on input "radio" at bounding box center [520, 239] width 0 height 0
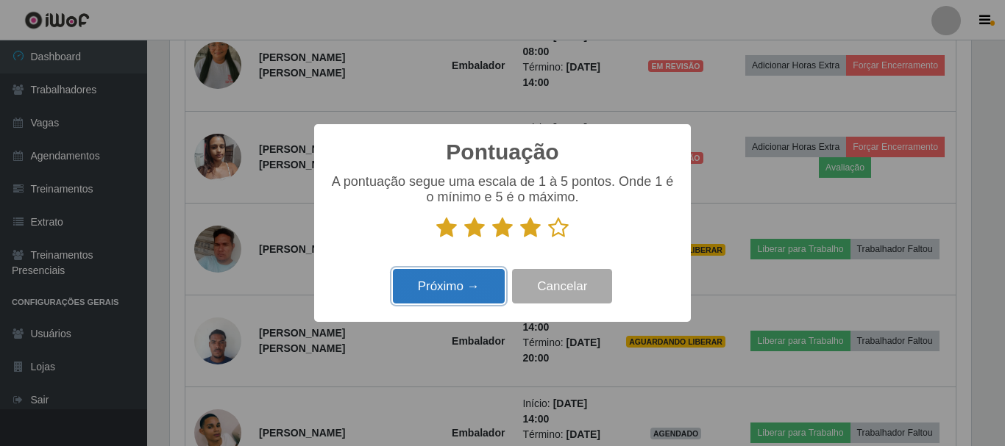
click at [440, 282] on button "Próximo →" at bounding box center [449, 286] width 112 height 35
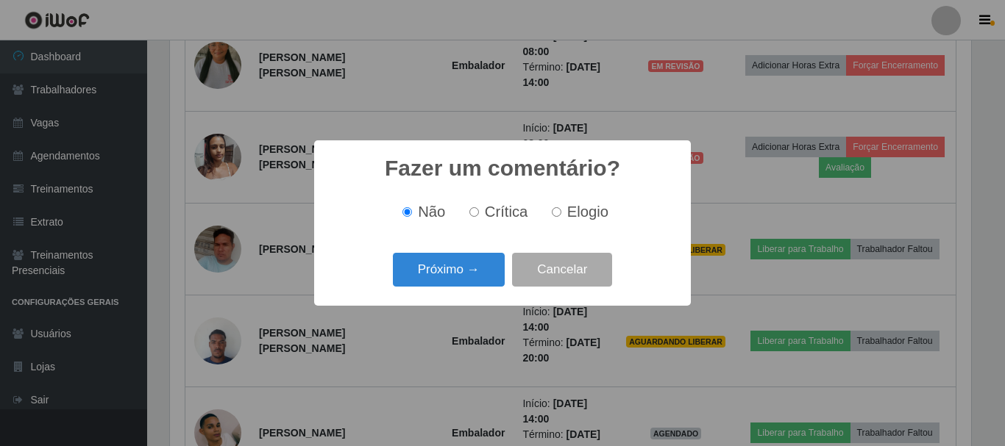
click at [440, 282] on button "Próximo →" at bounding box center [449, 270] width 112 height 35
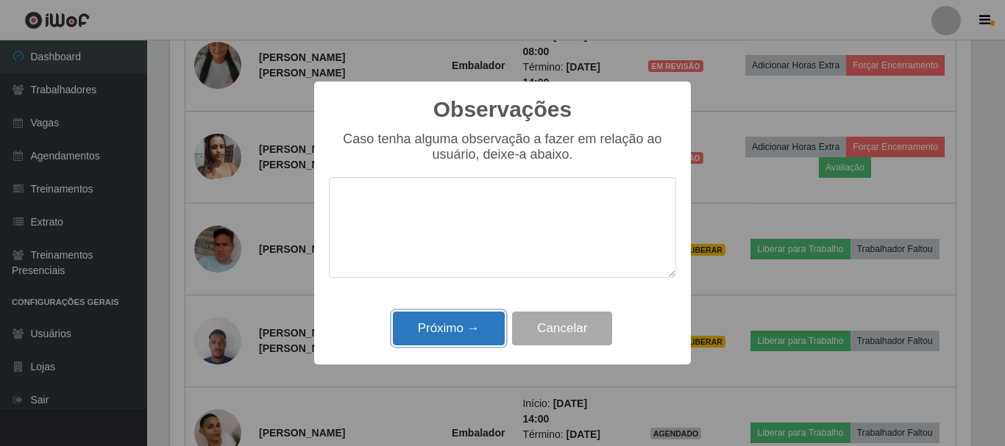
click at [454, 336] on button "Próximo →" at bounding box center [449, 329] width 112 height 35
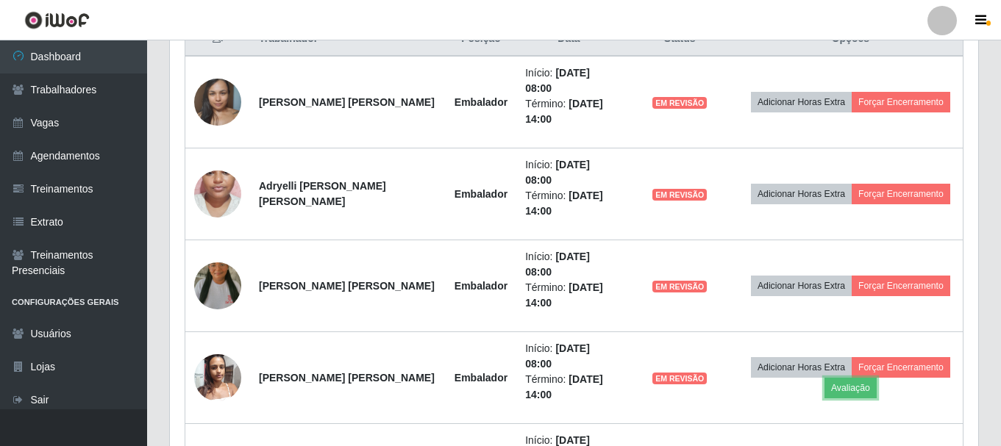
scroll to position [515, 0]
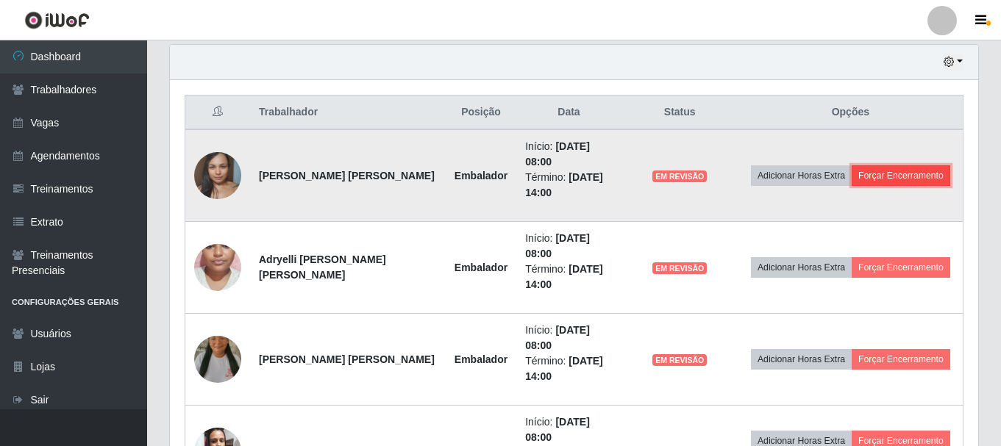
click at [914, 179] on button "Forçar Encerramento" at bounding box center [901, 175] width 99 height 21
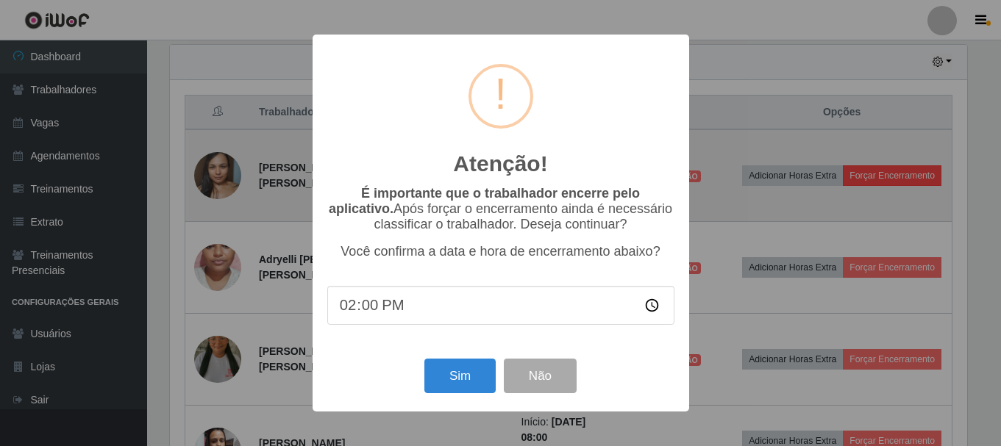
scroll to position [305, 801]
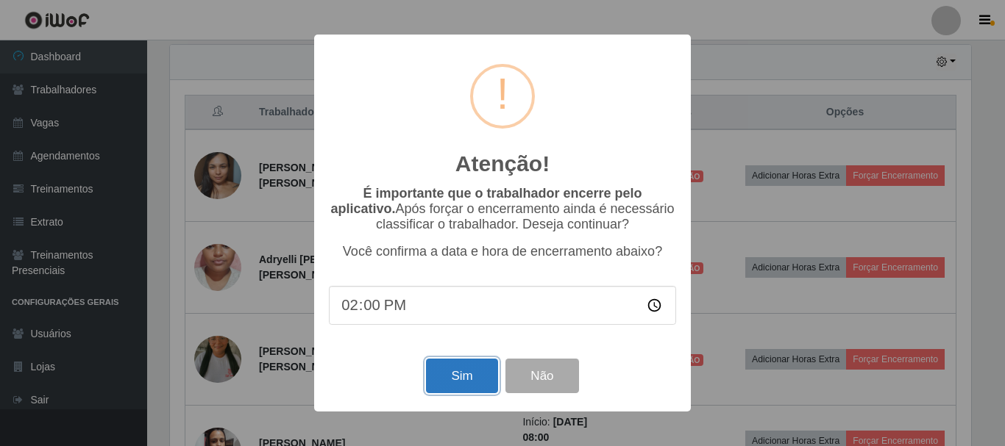
click at [481, 365] on button "Sim" at bounding box center [461, 376] width 71 height 35
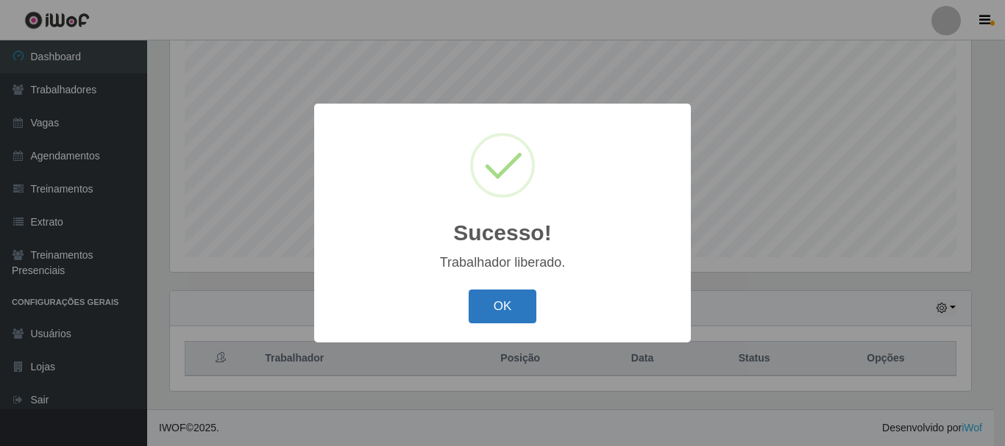
click at [496, 324] on button "OK" at bounding box center [503, 307] width 68 height 35
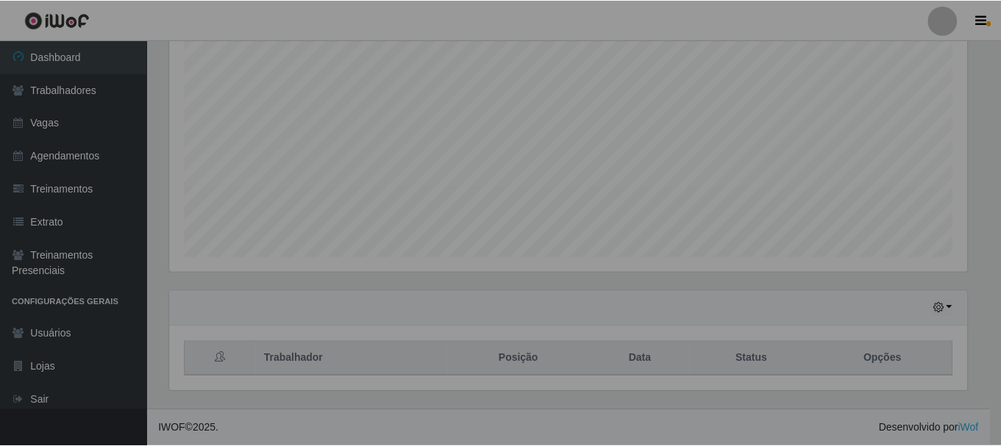
scroll to position [305, 808]
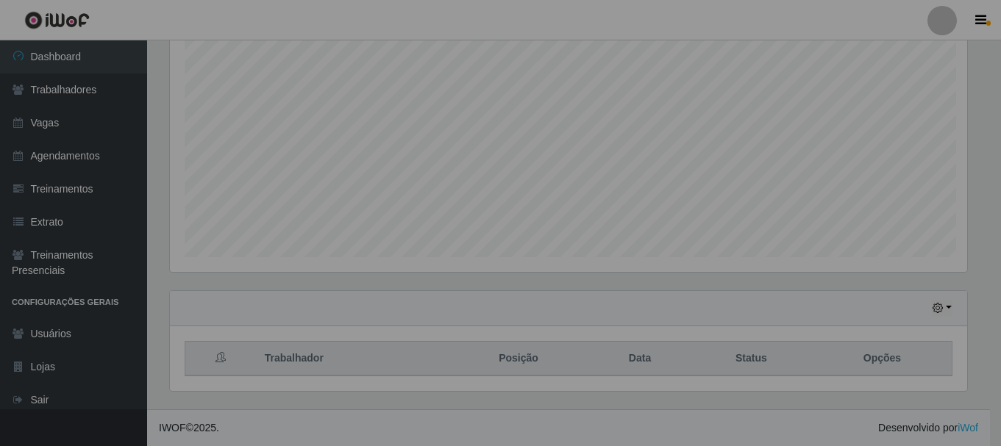
click at [499, 310] on div "Hoje 1 dia 3 dias 1 Semana Não encerrados" at bounding box center [568, 308] width 797 height 35
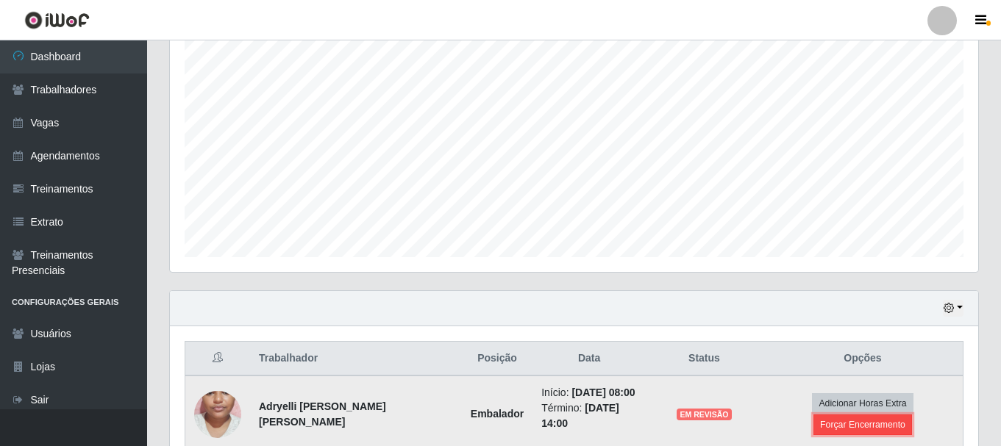
click at [834, 429] on button "Forçar Encerramento" at bounding box center [862, 425] width 99 height 21
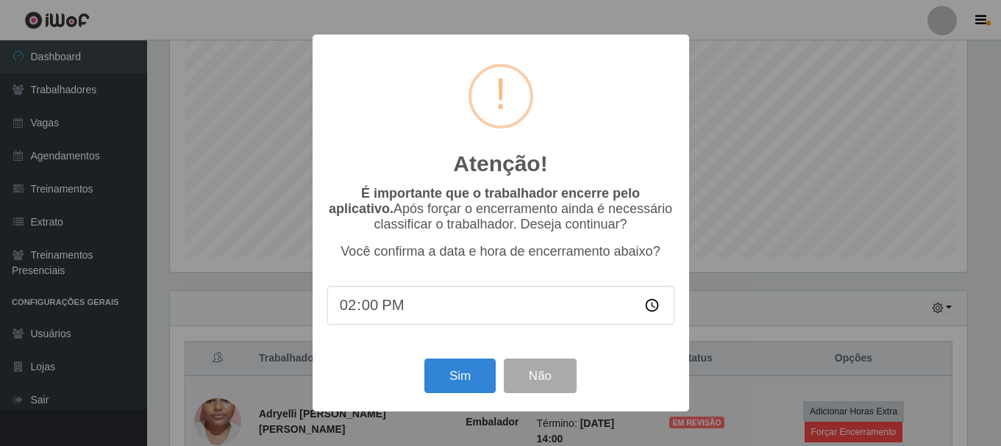
scroll to position [305, 801]
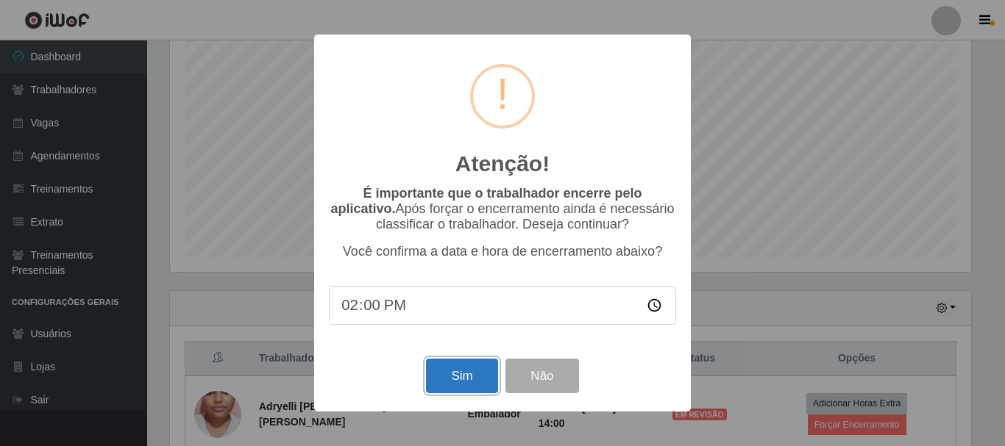
click at [442, 387] on button "Sim" at bounding box center [461, 376] width 71 height 35
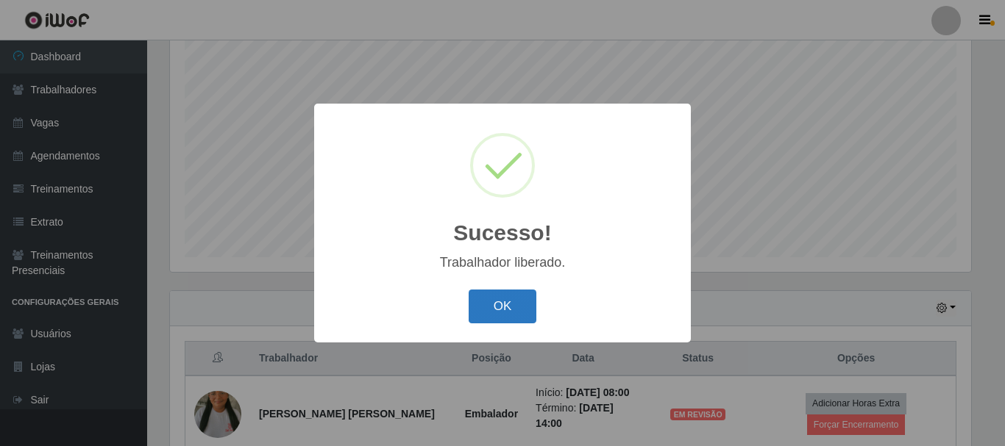
click at [490, 302] on button "OK" at bounding box center [503, 307] width 68 height 35
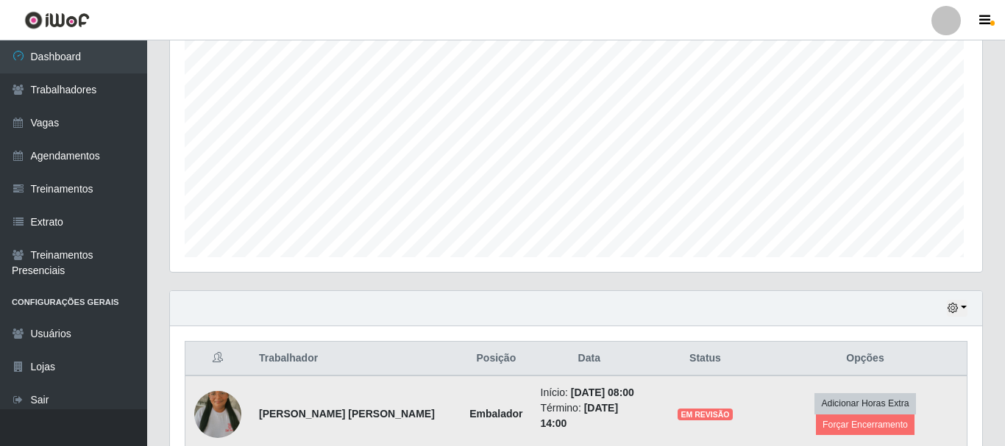
scroll to position [305, 808]
click at [823, 425] on button "Forçar Encerramento" at bounding box center [862, 425] width 99 height 21
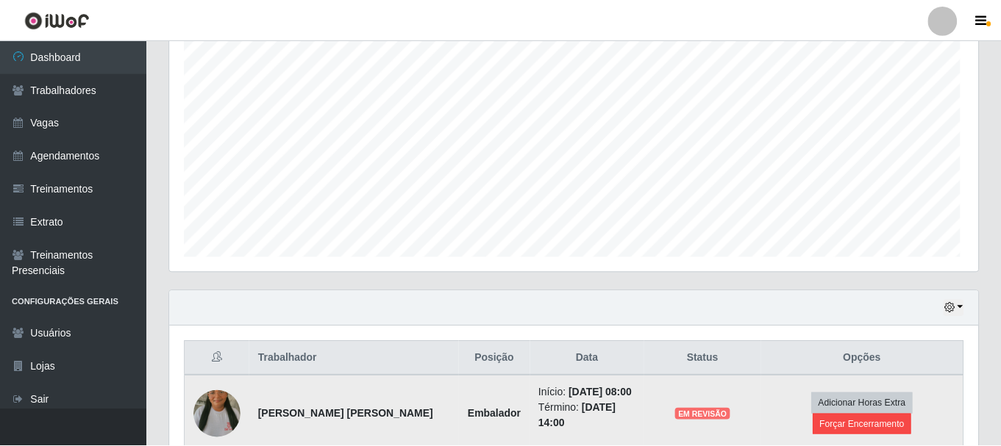
scroll to position [305, 801]
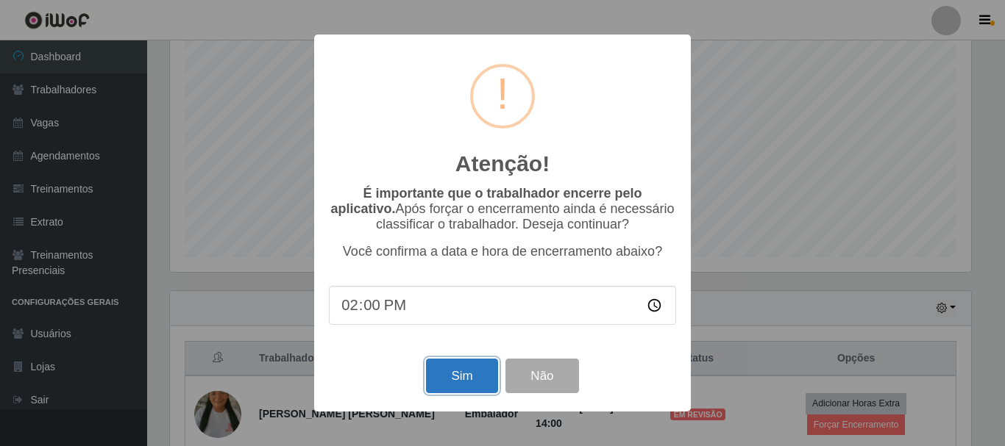
click at [483, 379] on button "Sim" at bounding box center [461, 376] width 71 height 35
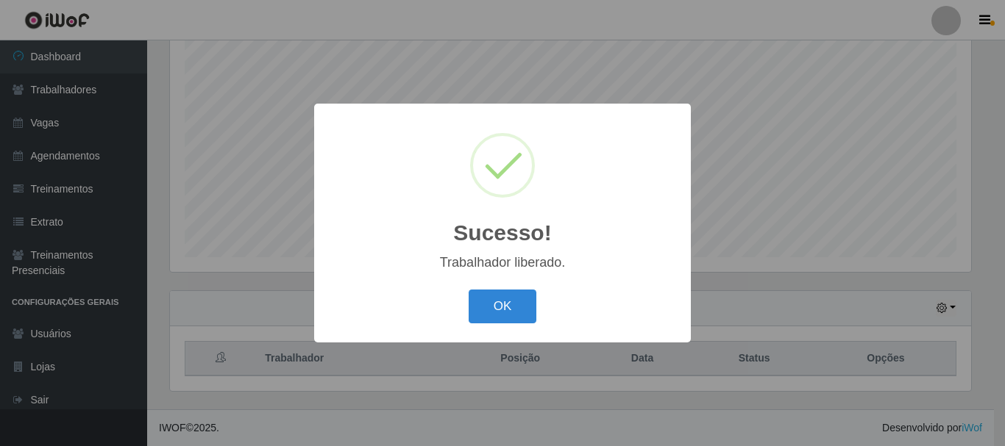
click at [489, 282] on div "Sucesso! × Trabalhador liberado. OK Cancel" at bounding box center [502, 223] width 377 height 238
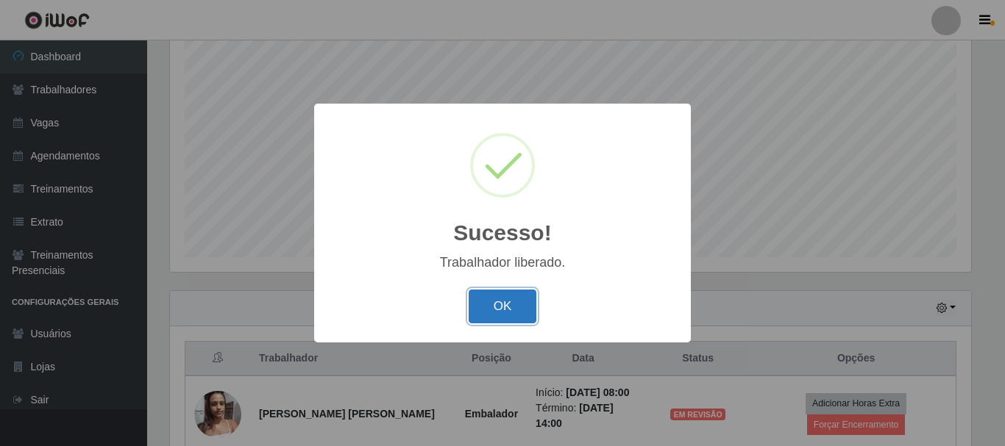
click at [499, 301] on button "OK" at bounding box center [503, 307] width 68 height 35
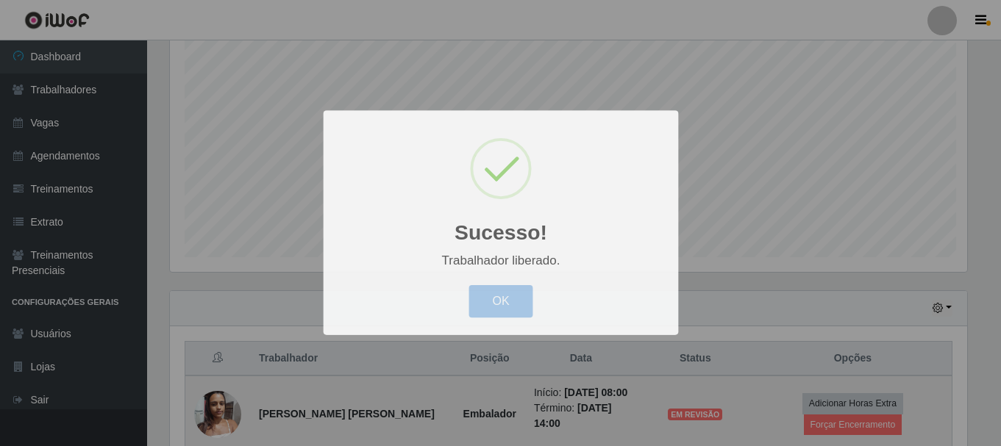
scroll to position [0, 0]
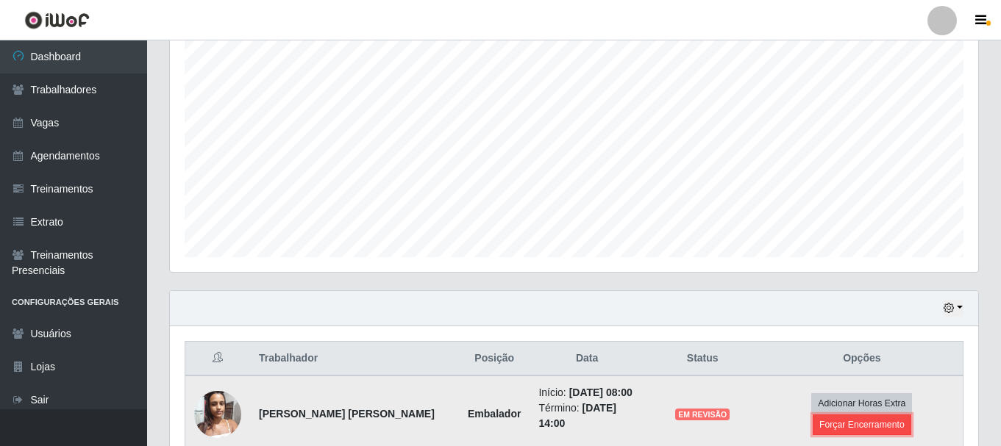
click at [843, 432] on button "Forçar Encerramento" at bounding box center [862, 425] width 99 height 21
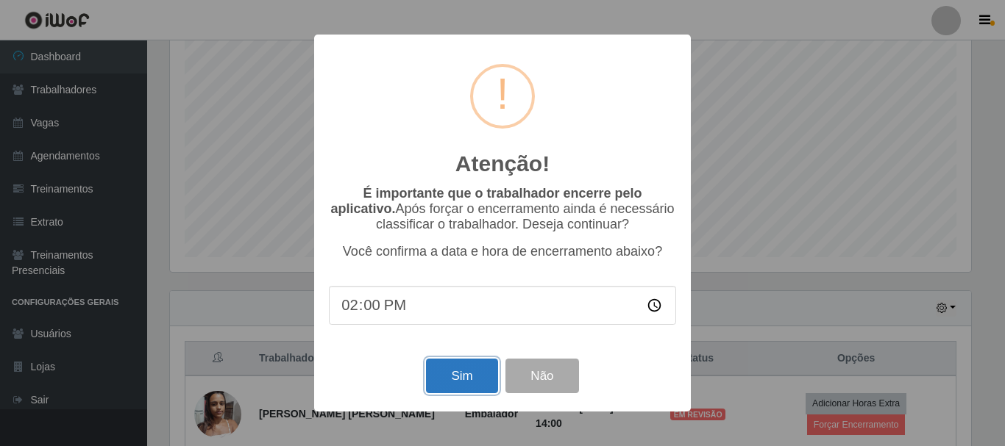
click at [477, 375] on button "Sim" at bounding box center [461, 376] width 71 height 35
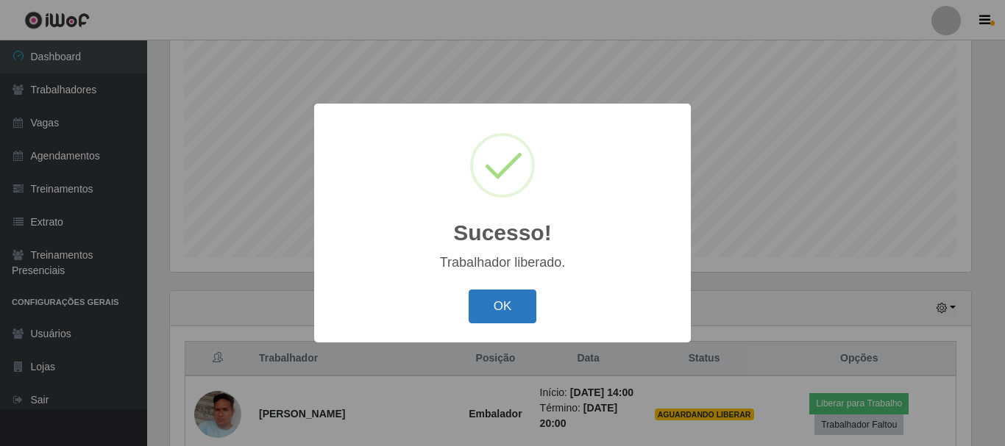
click at [498, 301] on button "OK" at bounding box center [503, 307] width 68 height 35
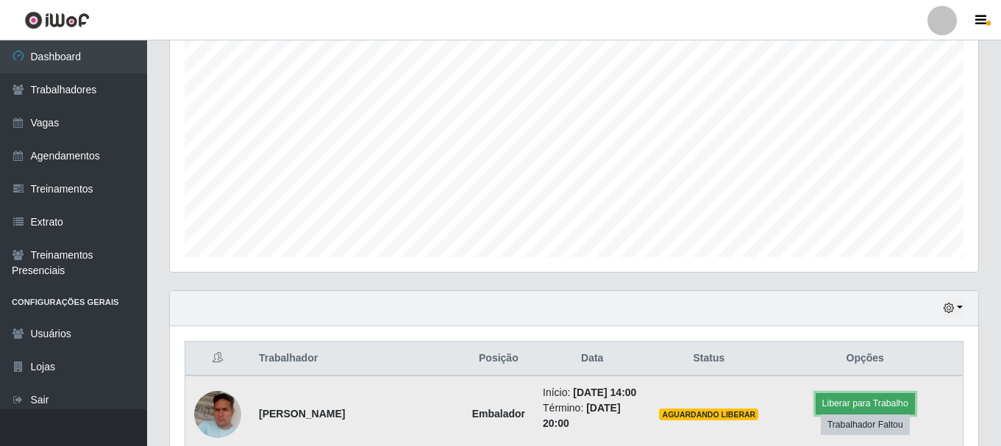
click at [824, 399] on button "Liberar para Trabalho" at bounding box center [865, 404] width 99 height 21
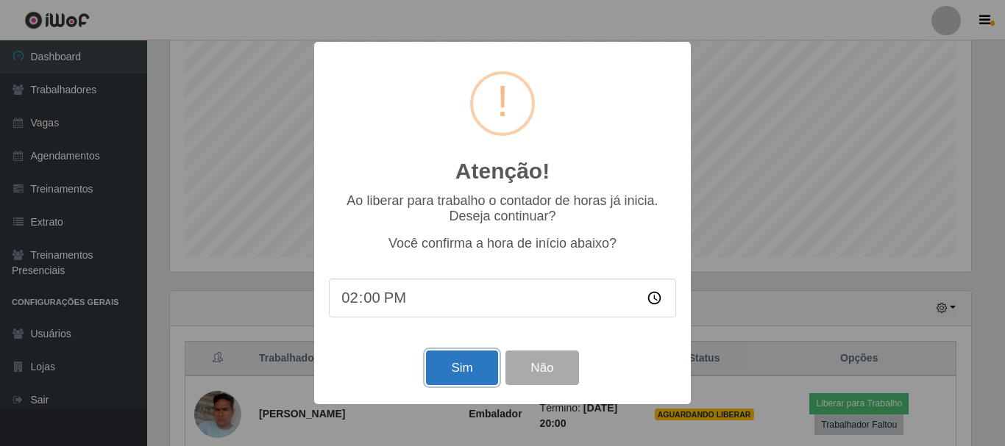
click at [490, 365] on button "Sim" at bounding box center [461, 368] width 71 height 35
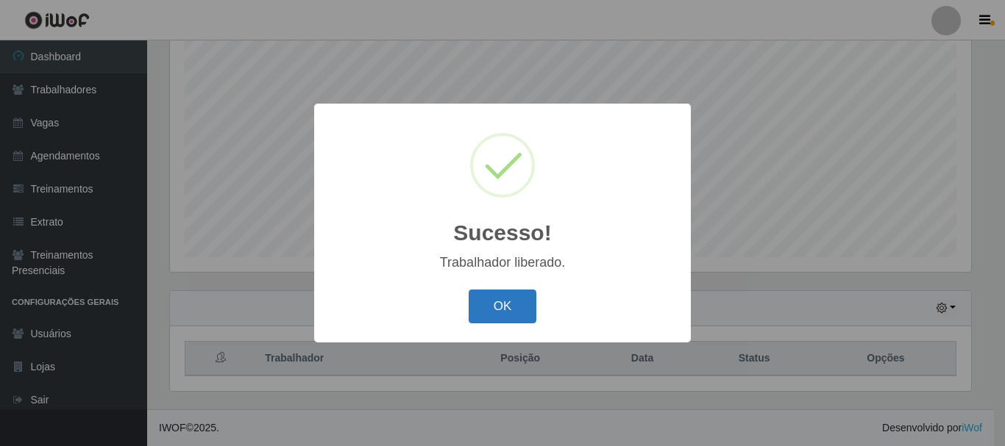
click at [511, 316] on button "OK" at bounding box center [503, 307] width 68 height 35
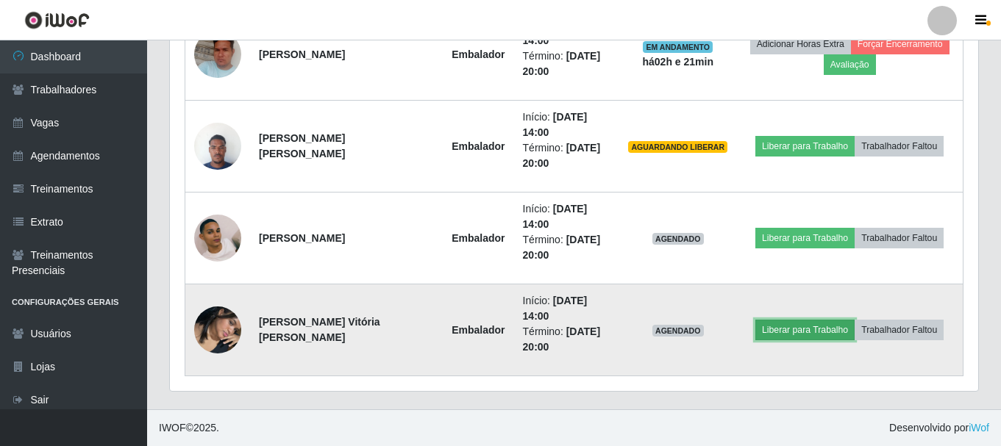
click at [794, 331] on button "Liberar para Trabalho" at bounding box center [804, 330] width 99 height 21
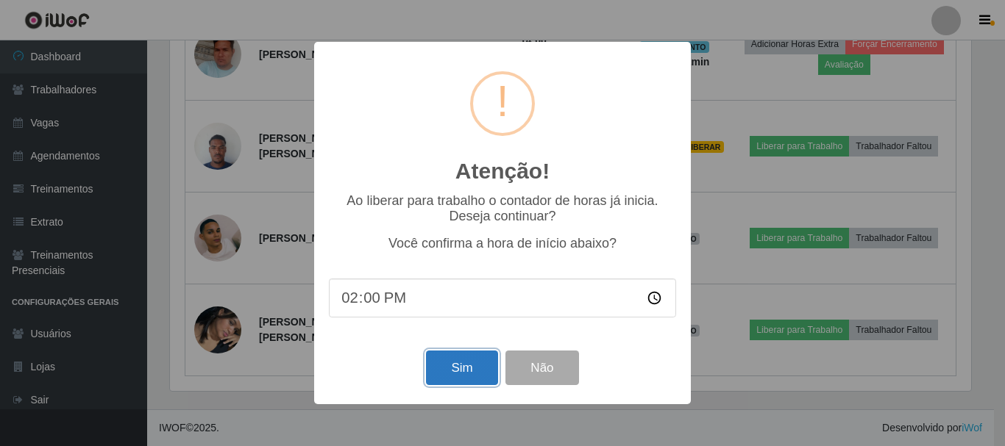
click at [460, 360] on button "Sim" at bounding box center [461, 368] width 71 height 35
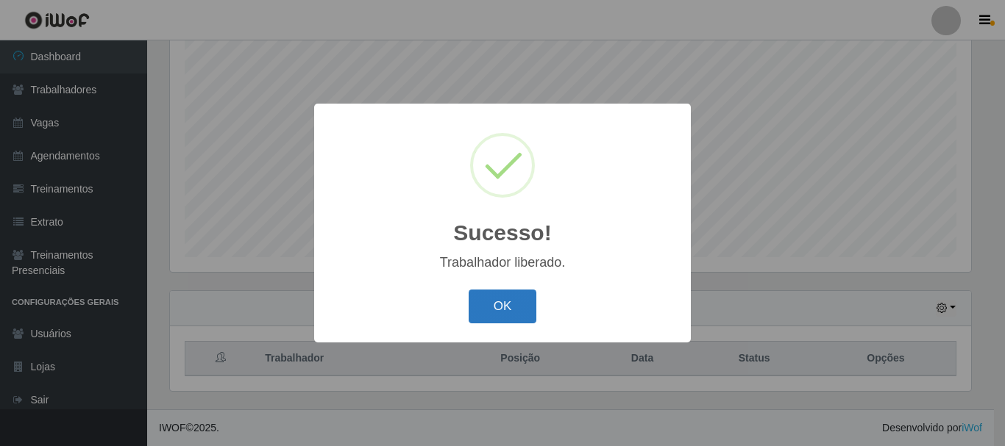
click at [477, 321] on button "OK" at bounding box center [503, 307] width 68 height 35
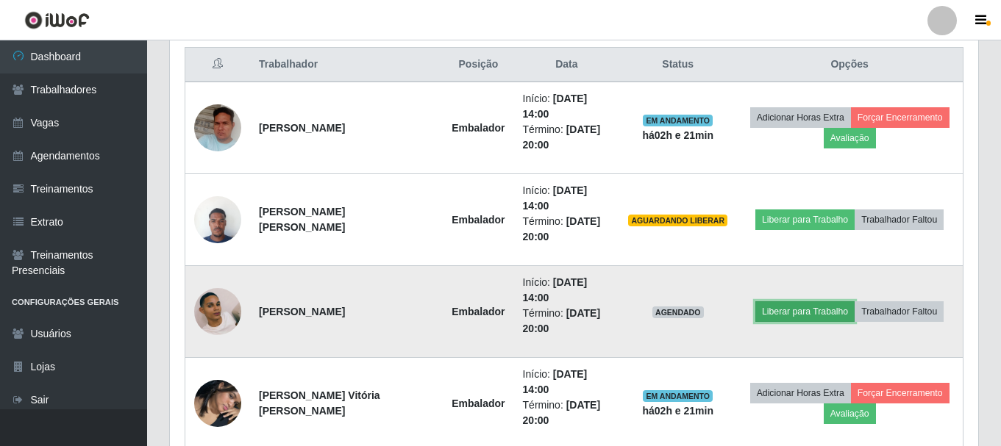
click at [791, 313] on button "Liberar para Trabalho" at bounding box center [804, 312] width 99 height 21
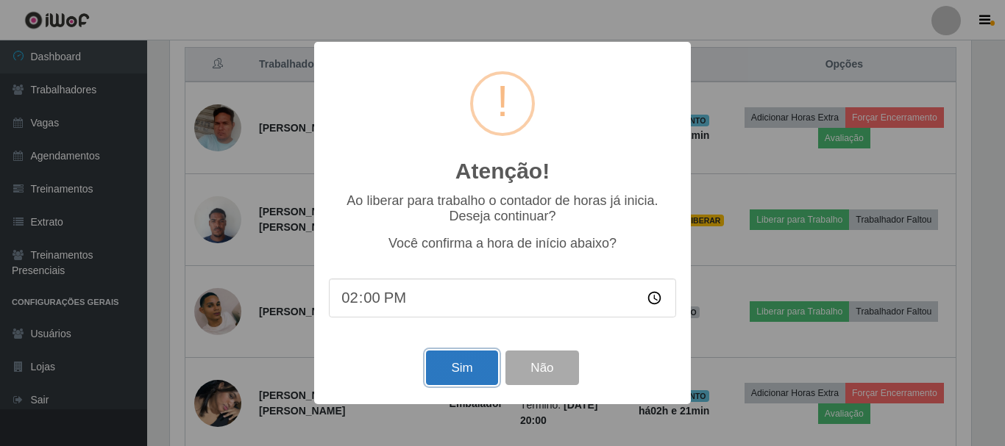
click at [463, 355] on button "Sim" at bounding box center [461, 368] width 71 height 35
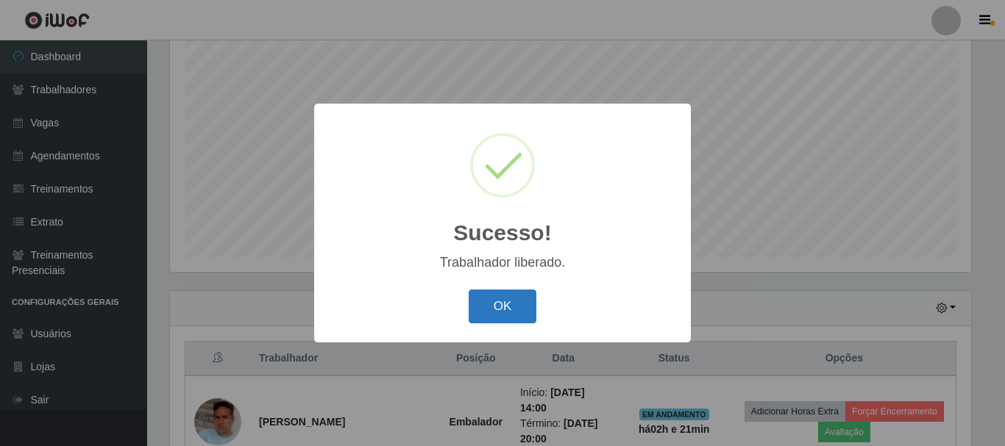
click at [514, 319] on button "OK" at bounding box center [503, 307] width 68 height 35
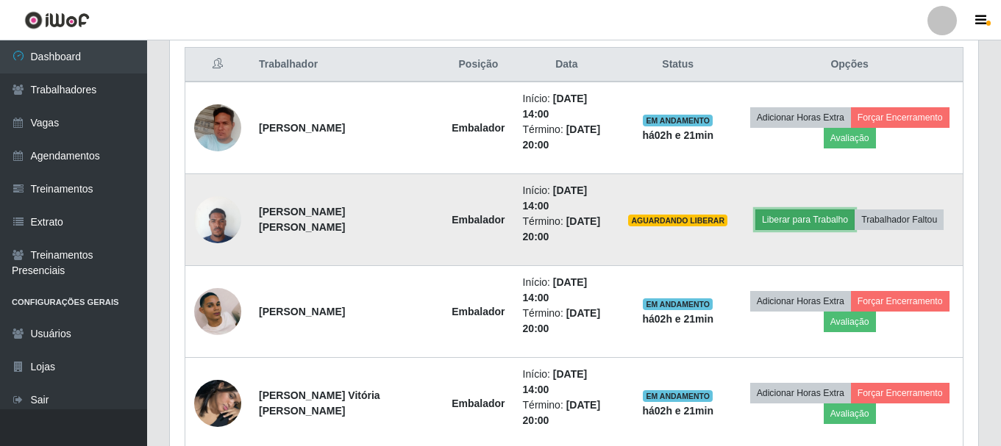
click at [780, 221] on button "Liberar para Trabalho" at bounding box center [804, 220] width 99 height 21
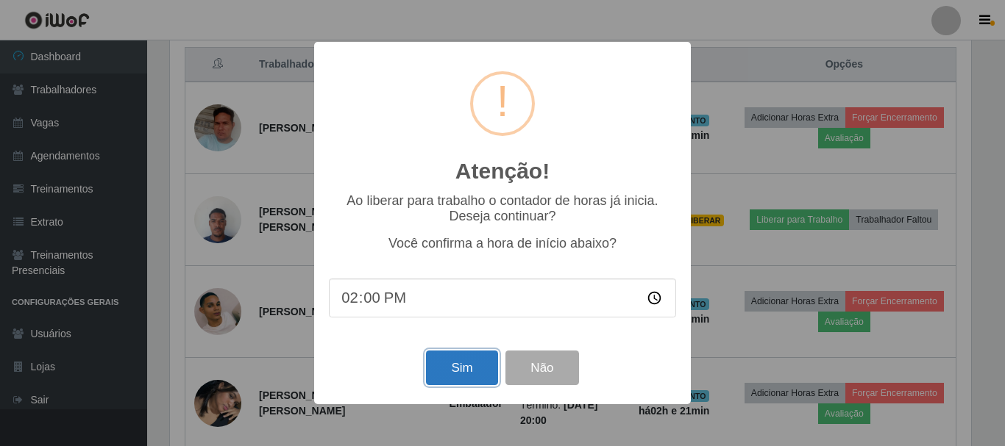
click at [457, 367] on button "Sim" at bounding box center [461, 368] width 71 height 35
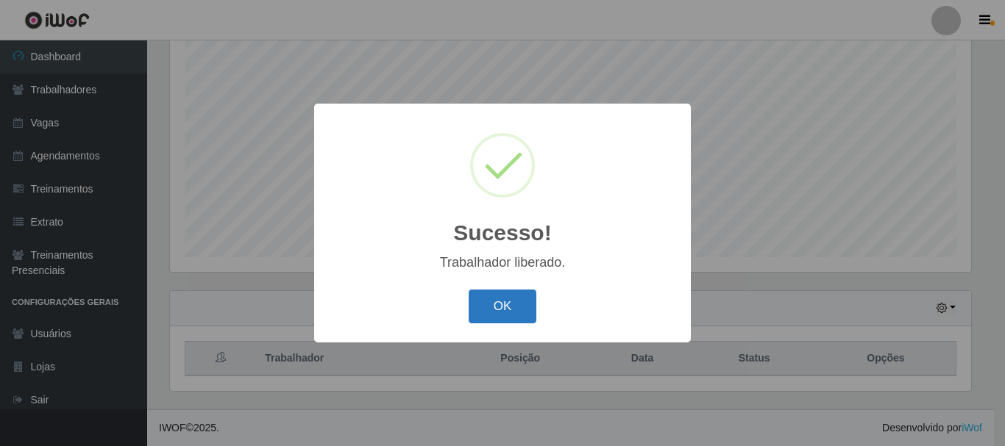
click at [508, 310] on button "OK" at bounding box center [503, 307] width 68 height 35
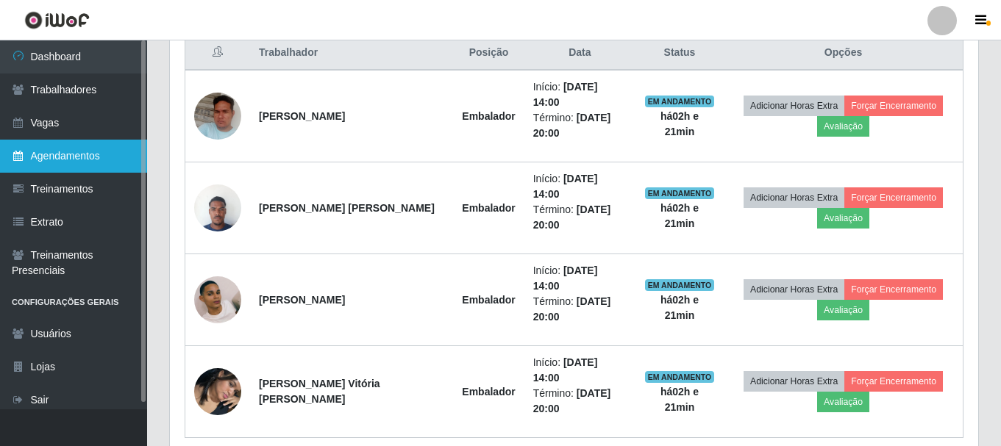
click at [93, 152] on link "Agendamentos" at bounding box center [73, 156] width 147 height 33
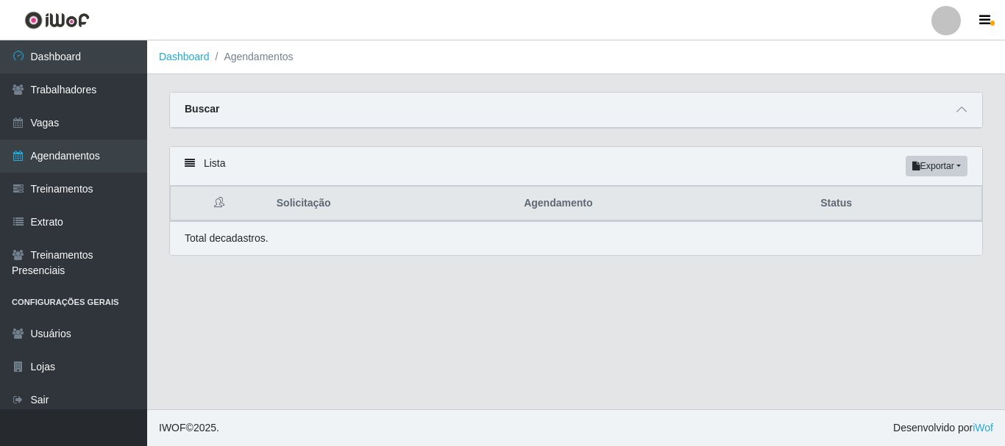
click at [364, 105] on div "Buscar" at bounding box center [576, 110] width 812 height 35
click at [958, 112] on icon at bounding box center [961, 109] width 10 height 10
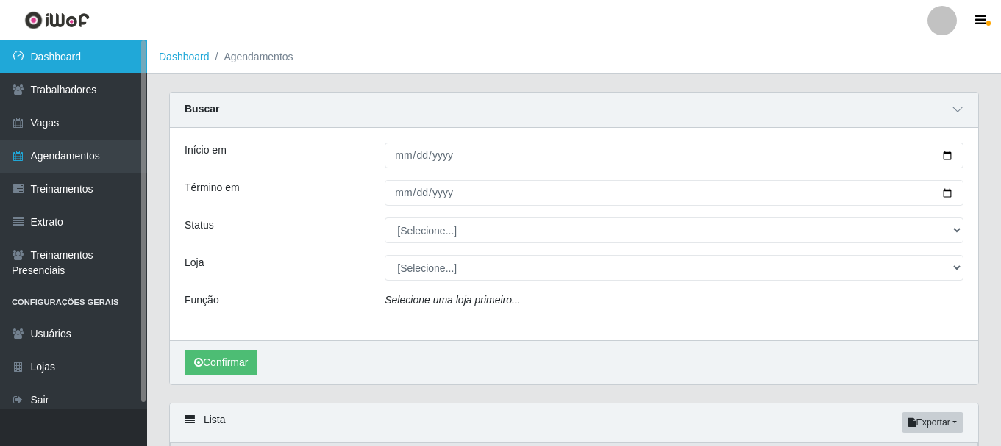
click at [60, 65] on link "Dashboard" at bounding box center [73, 56] width 147 height 33
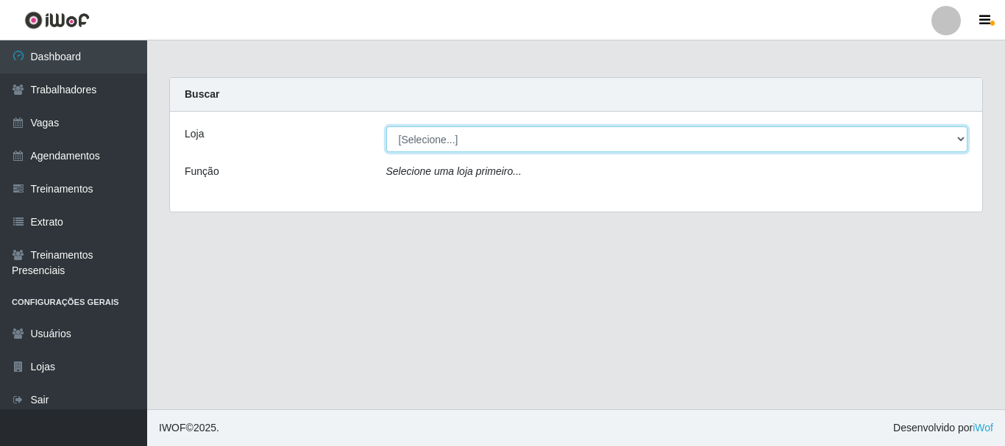
click at [436, 149] on select "[Selecione...] Supermercado Compre Bem - Itabaiana" at bounding box center [677, 140] width 582 height 26
select select "264"
click at [386, 127] on select "[Selecione...] Supermercado Compre Bem - Itabaiana" at bounding box center [677, 140] width 582 height 26
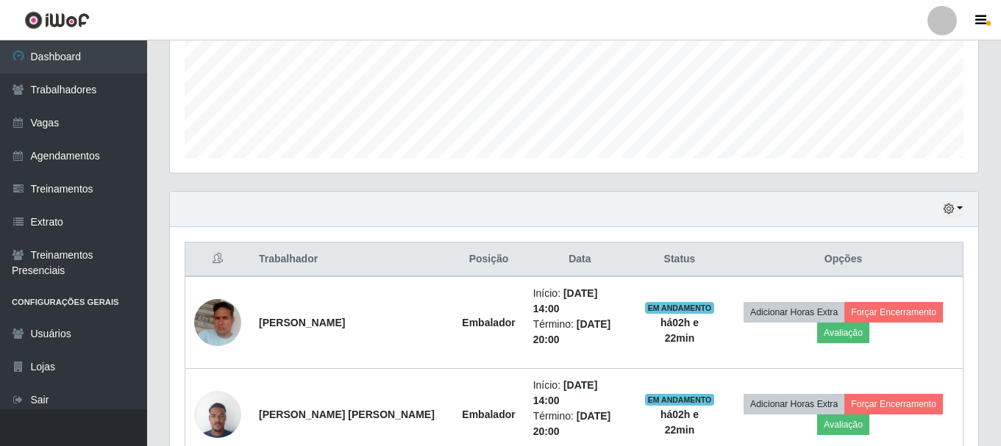
scroll to position [574, 0]
